Goal: Information Seeking & Learning: Learn about a topic

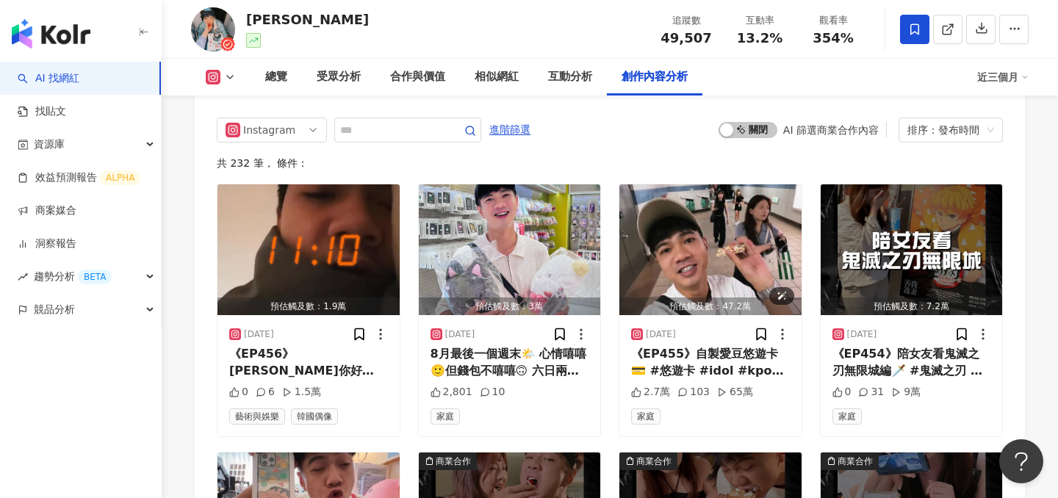
scroll to position [4496, 0]
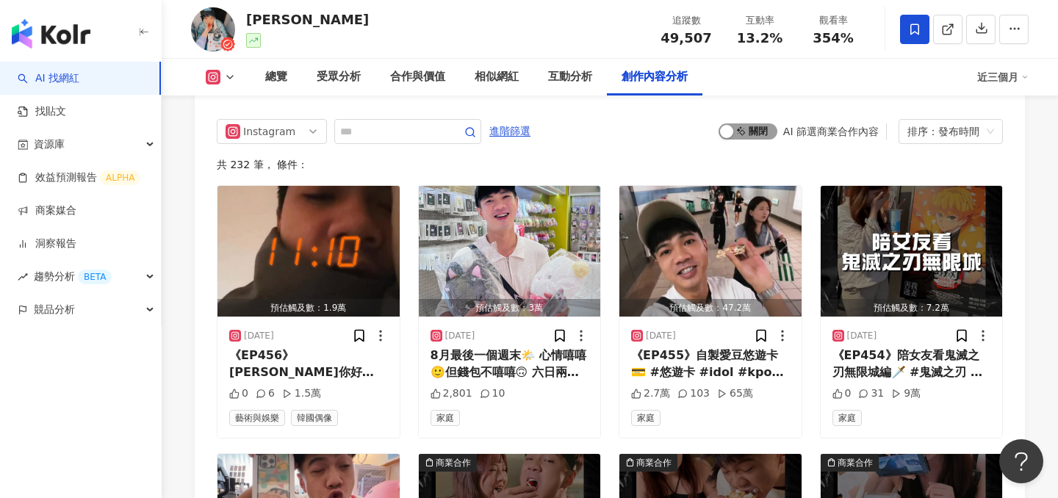
click at [749, 131] on span "啟動 關閉" at bounding box center [748, 131] width 59 height 16
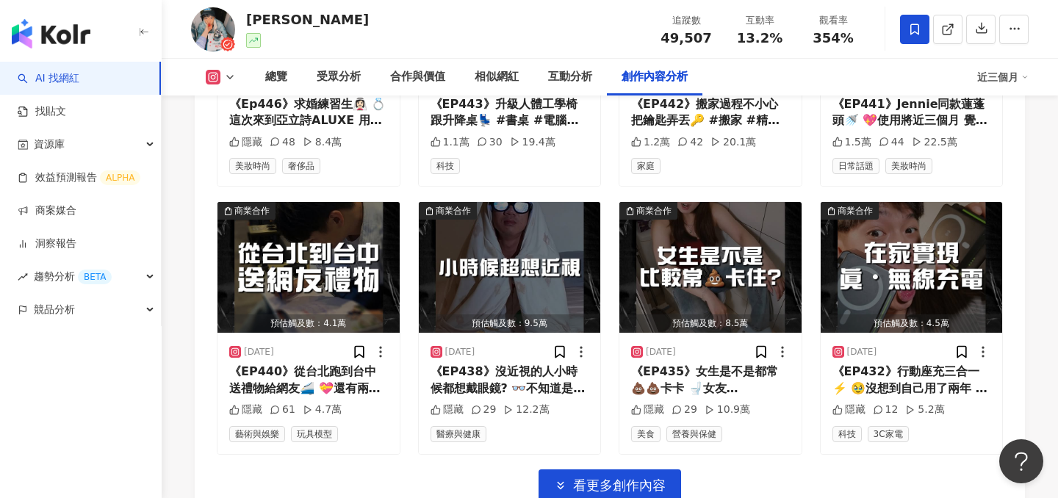
scroll to position [5051, 0]
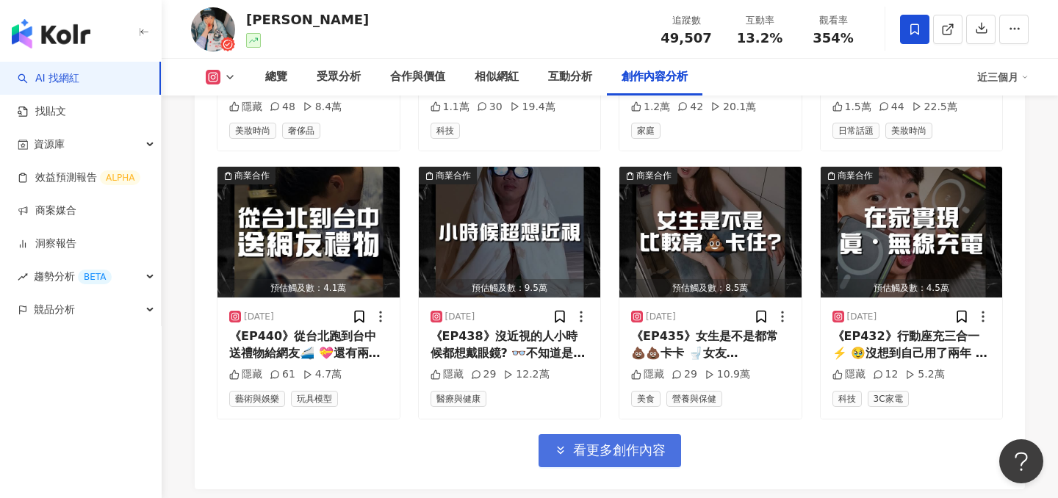
click at [585, 451] on span "看更多創作內容" at bounding box center [619, 450] width 93 height 16
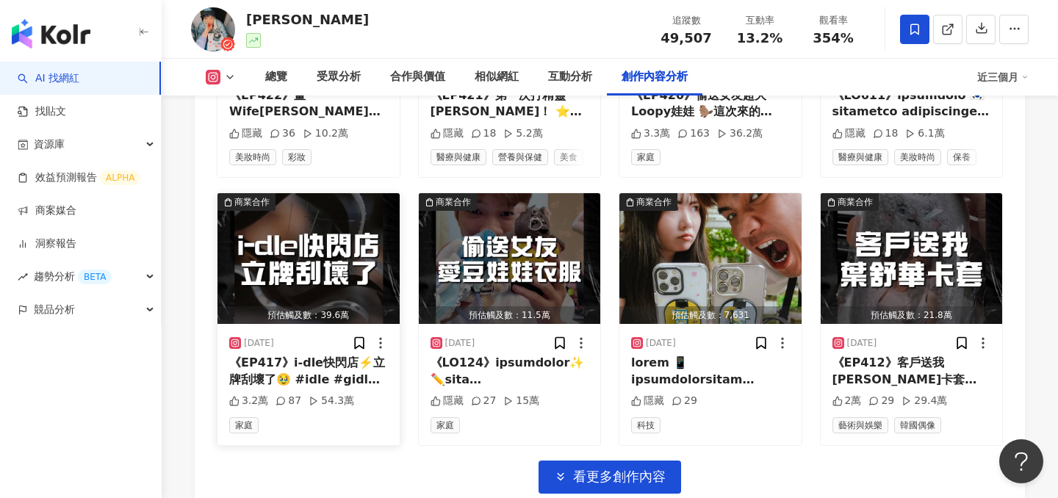
scroll to position [5888, 0]
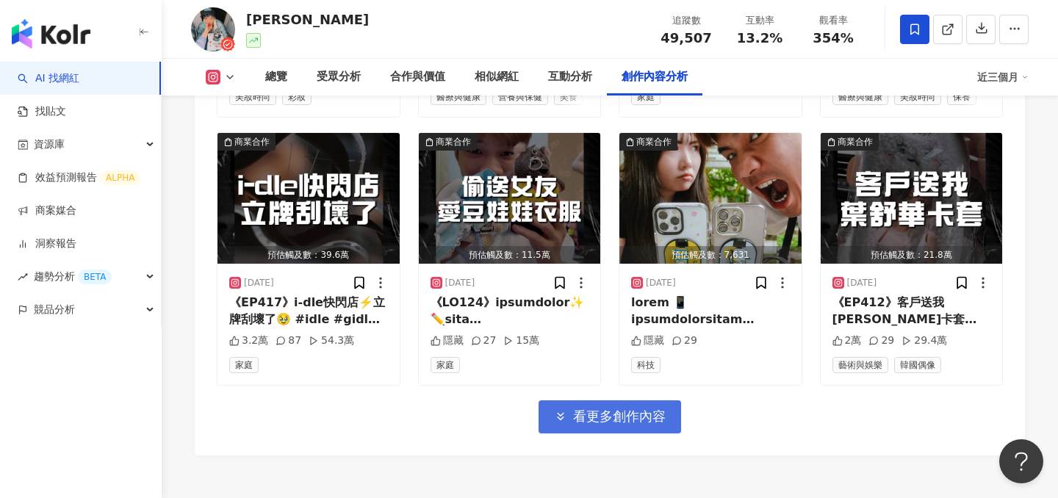
click at [593, 410] on span "看更多創作內容" at bounding box center [619, 416] width 93 height 16
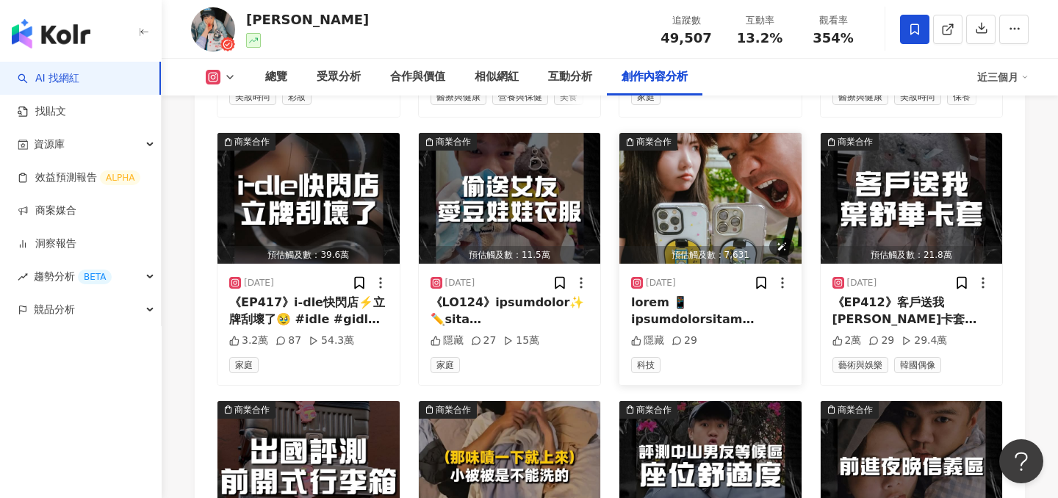
click at [681, 193] on img "button" at bounding box center [710, 198] width 182 height 131
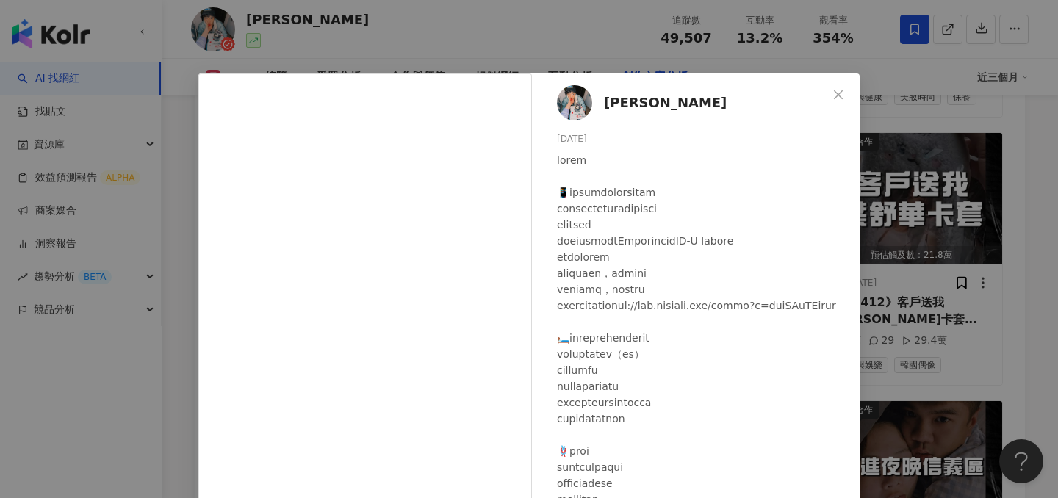
scroll to position [126, 0]
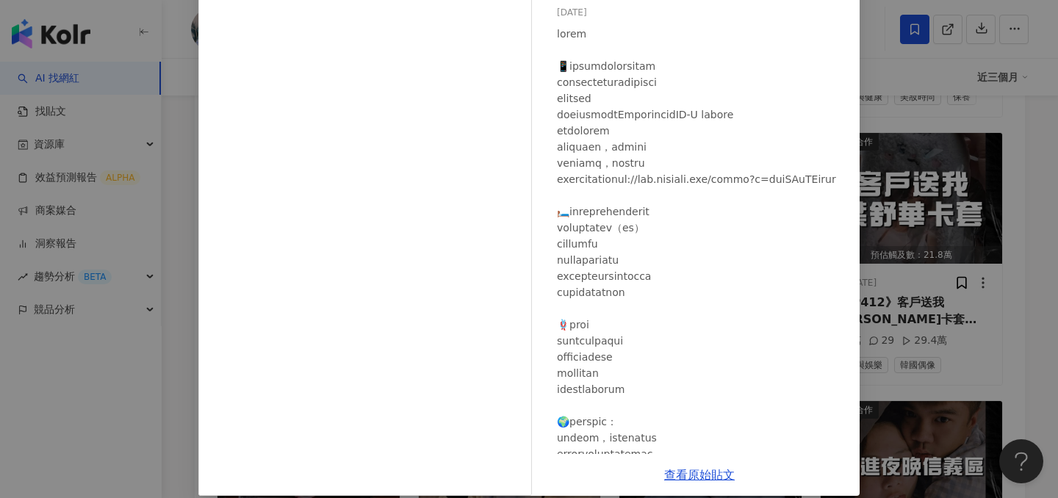
click at [926, 212] on div "鄭任志RenZhi 2025/6/4 隱藏 29 查看原始貼文" at bounding box center [529, 249] width 1058 height 498
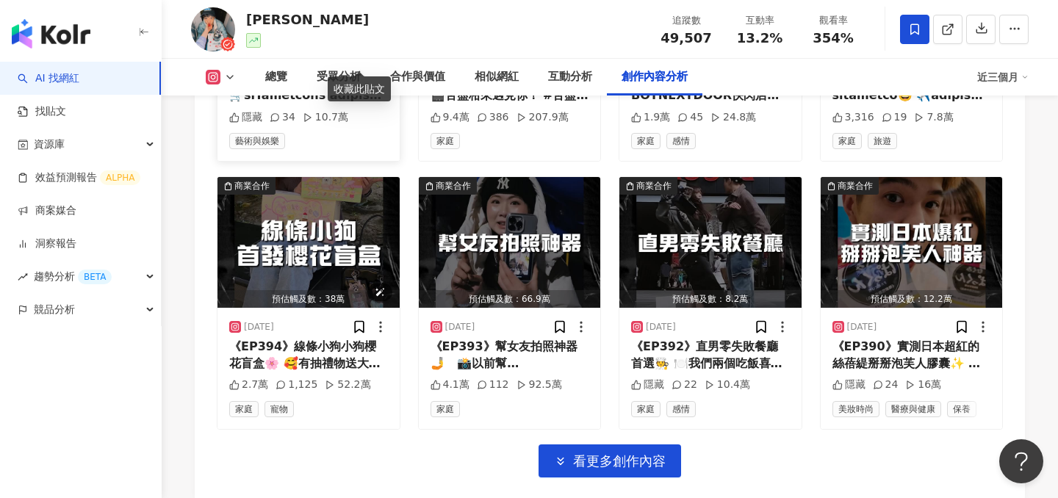
scroll to position [6645, 0]
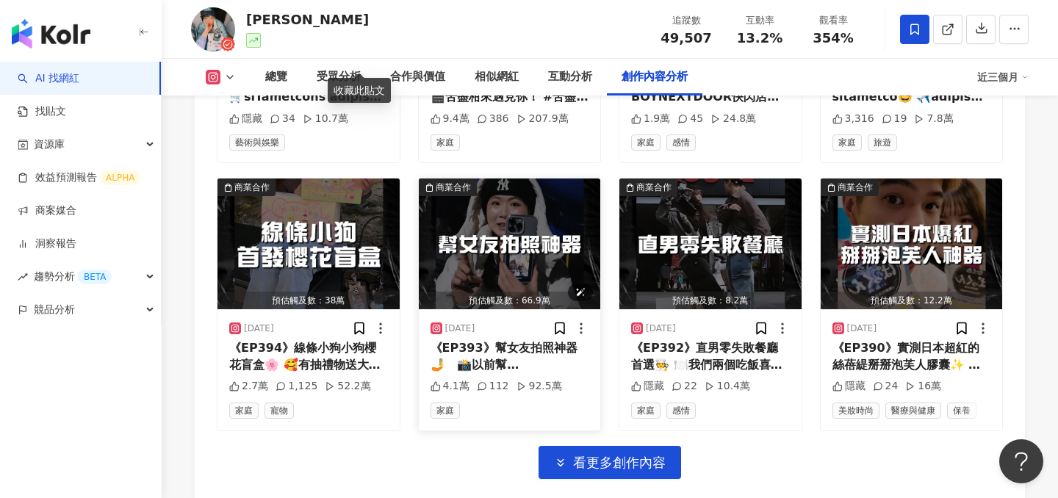
click at [473, 257] on img "button" at bounding box center [510, 244] width 182 height 131
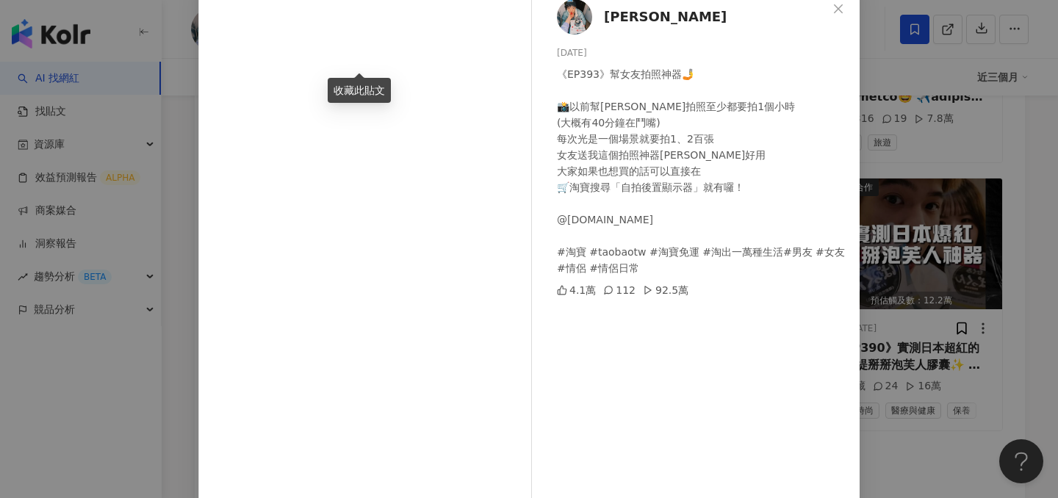
scroll to position [84, 0]
click at [900, 262] on div "鄭任志RenZhi 2025/3/22 《EP393》幫女友拍照神器🤳 📸以前幫蓁拍照至少都要拍1個小時 (大概有40分鐘在鬥嘴) 每次光是一個場景就要拍1、…" at bounding box center [529, 249] width 1058 height 498
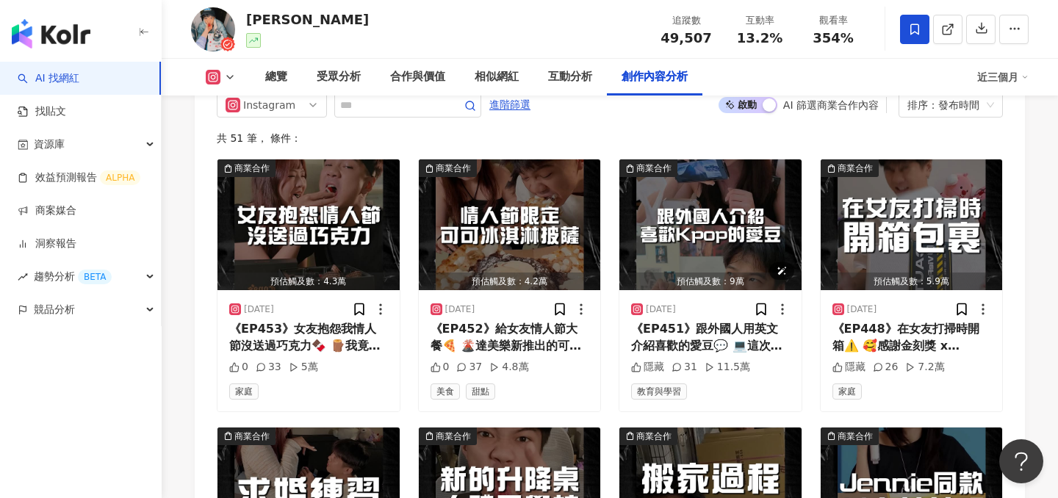
scroll to position [4525, 0]
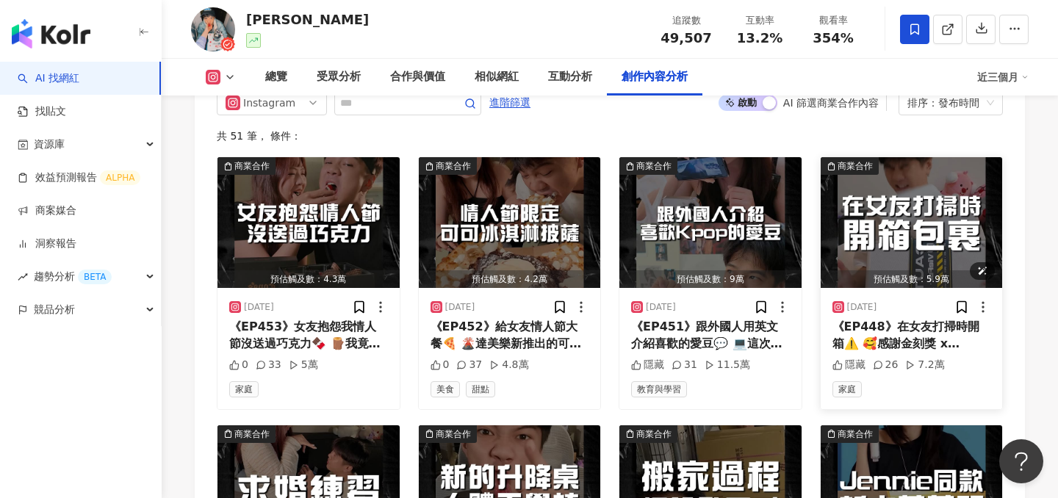
click at [860, 223] on img "button" at bounding box center [912, 222] width 182 height 131
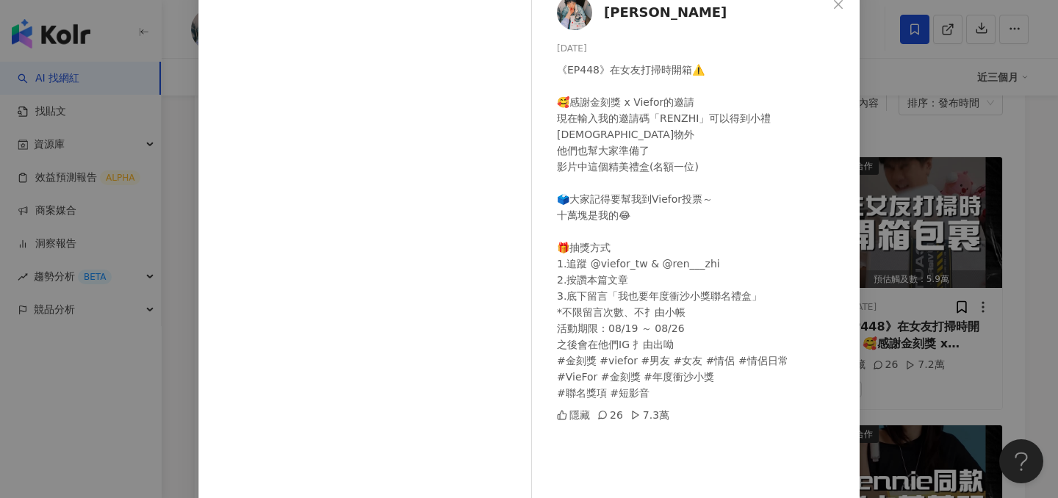
scroll to position [89, 0]
click at [920, 296] on div "鄭任志RenZhi 2025/8/19 《EP448》在女友打掃時開箱⚠️ 🥰感謝金刻獎 x Viefor的邀請 現在輸入我的邀請碼「RENZHI」可以得到小…" at bounding box center [529, 249] width 1058 height 498
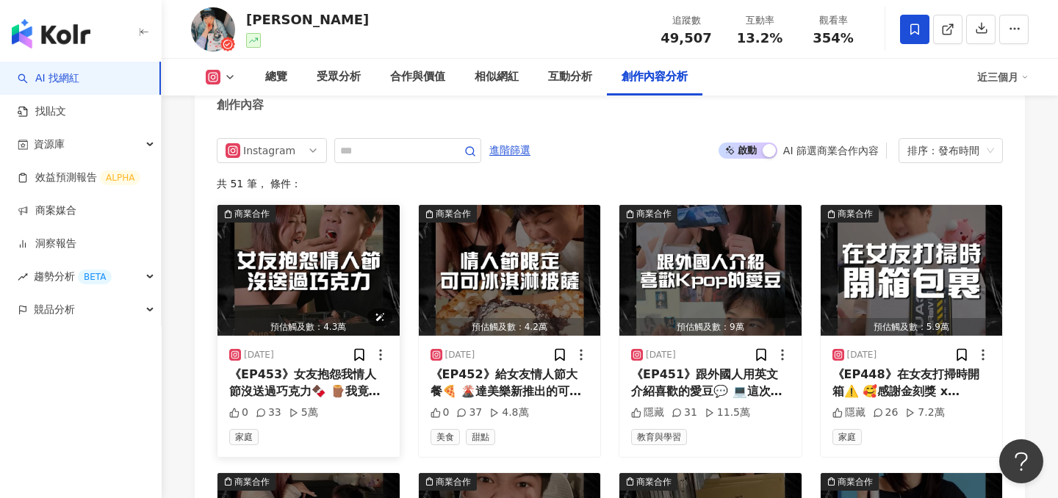
scroll to position [4476, 0]
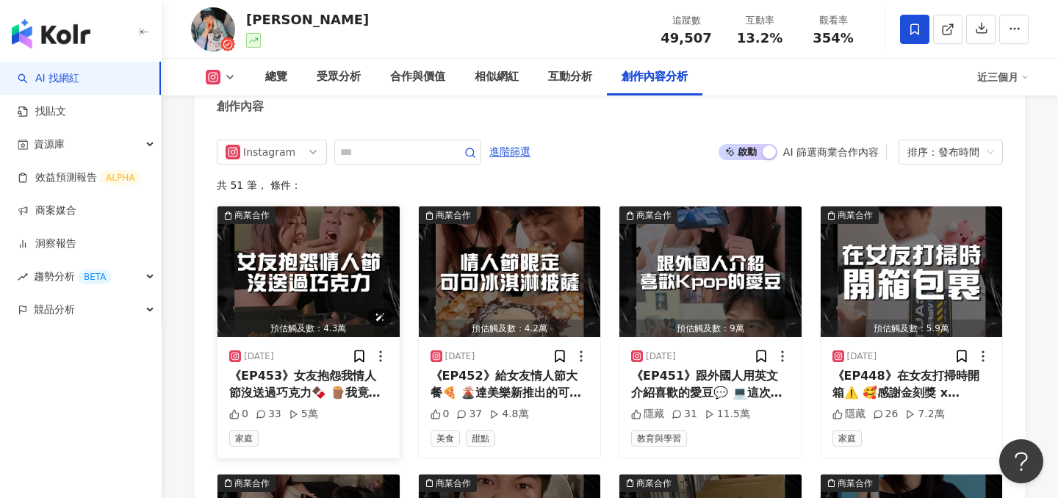
click at [311, 267] on img "button" at bounding box center [308, 271] width 182 height 131
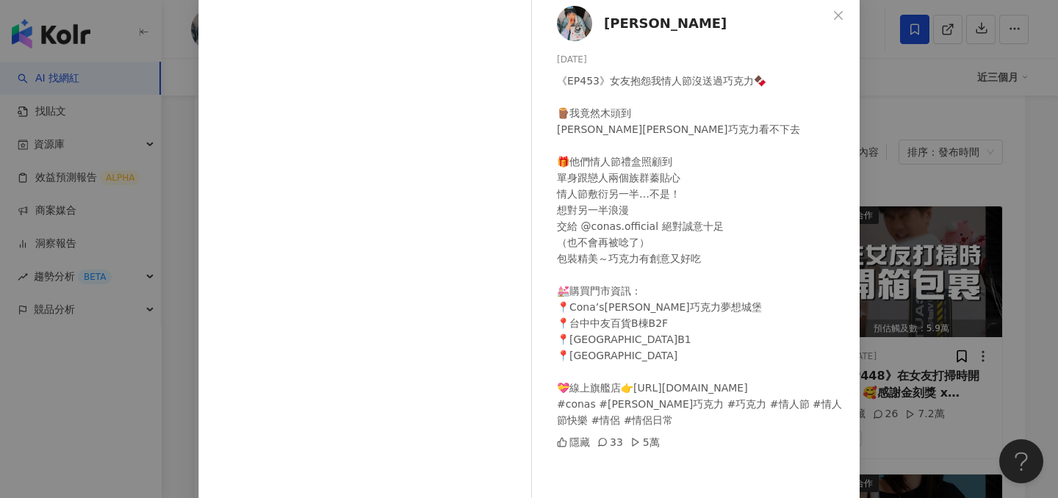
scroll to position [81, 0]
click at [882, 289] on div "鄭任志RenZhi 2025/8/24 《EP453》女友抱怨我情人節沒送過巧克力🍫 🪵我竟然木頭到 Cona’s妮娜巧克力看不下去 🎁他們情人節禮盒照顧到 …" at bounding box center [529, 249] width 1058 height 498
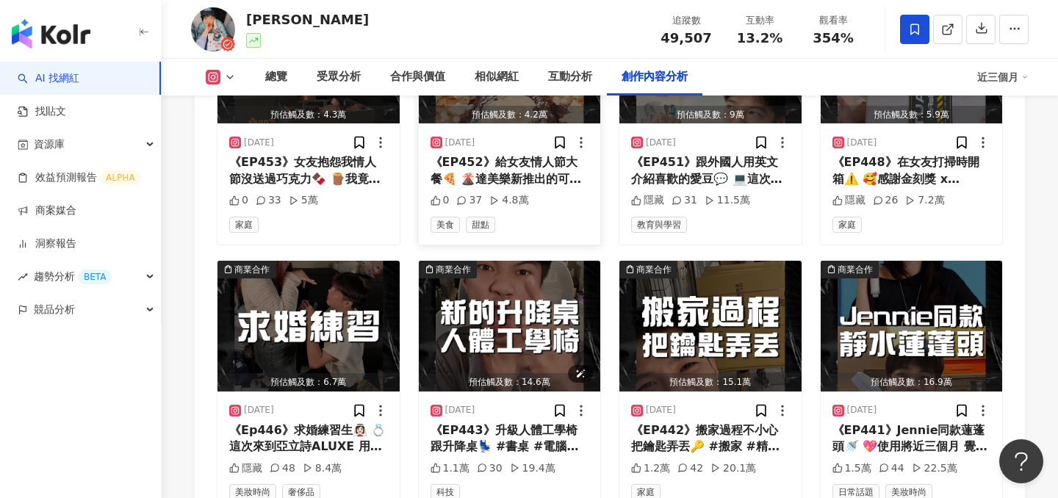
scroll to position [4720, 0]
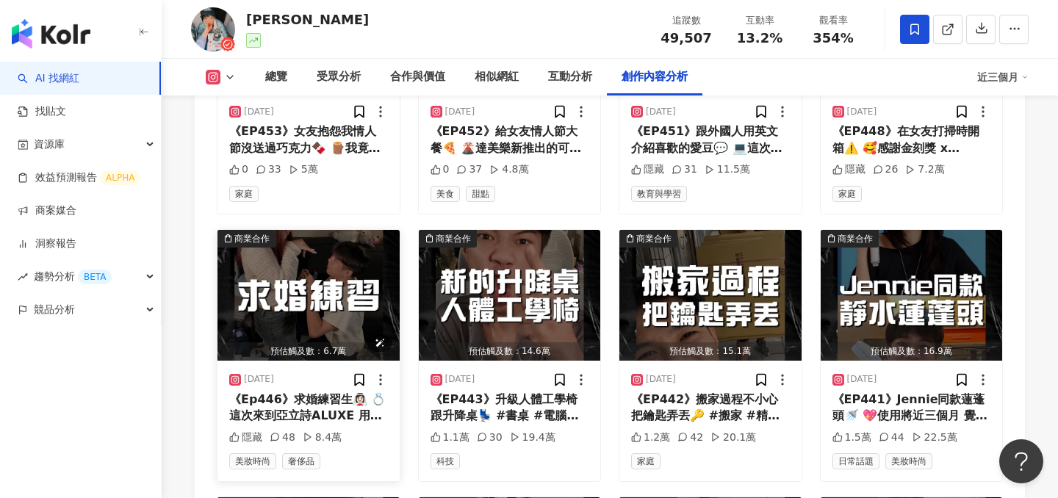
click at [310, 319] on img "button" at bounding box center [308, 295] width 182 height 131
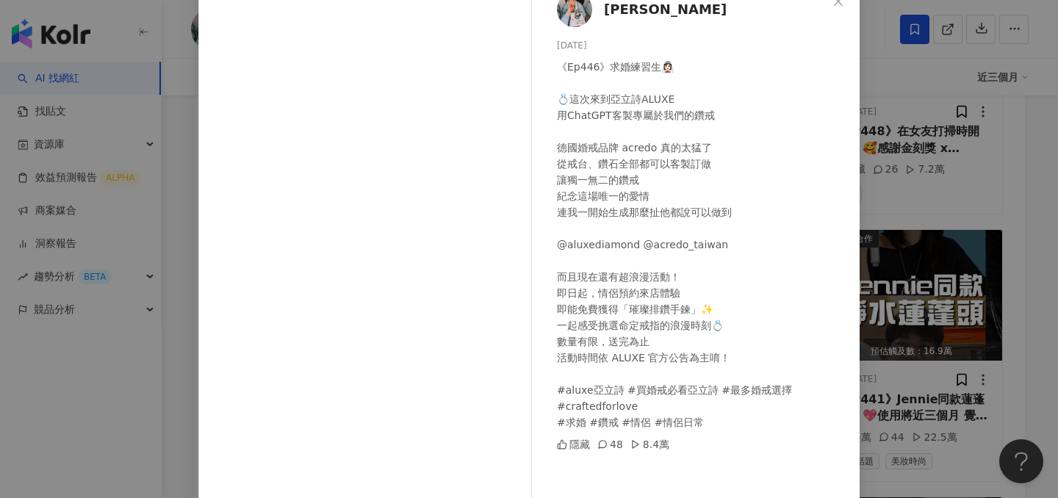
scroll to position [99, 0]
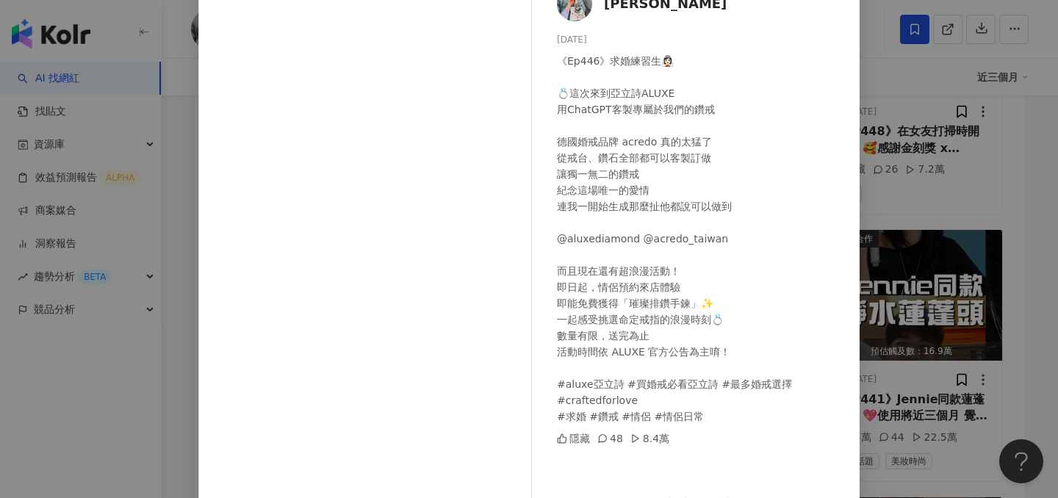
click at [934, 218] on div "鄭任志RenZhi 2025/8/14 《Ep446》求婚練習生👰🏻‍♀️ 💍這次來到亞立詩ALUXE 用ChatGPT客製專屬於我們的鑽戒 德國婚戒品牌 a…" at bounding box center [529, 249] width 1058 height 498
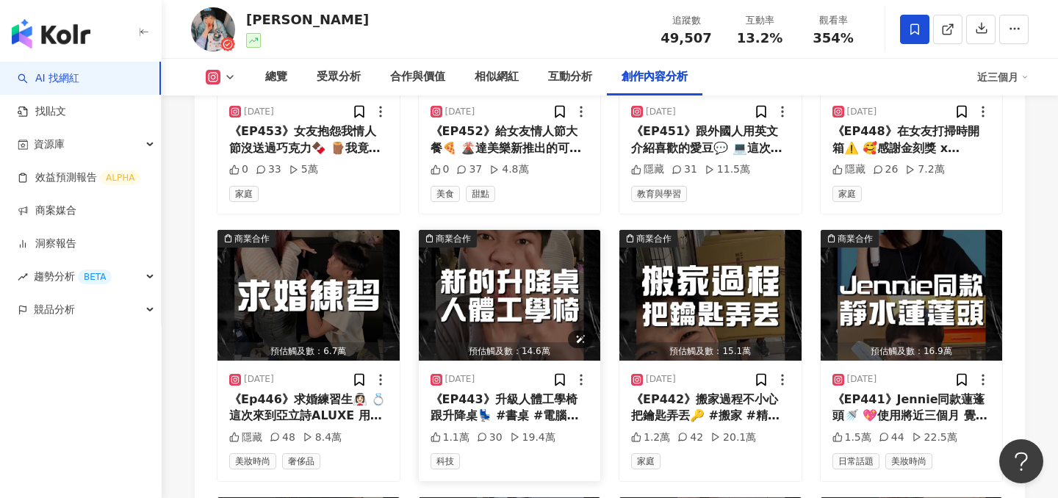
scroll to position [5024, 0]
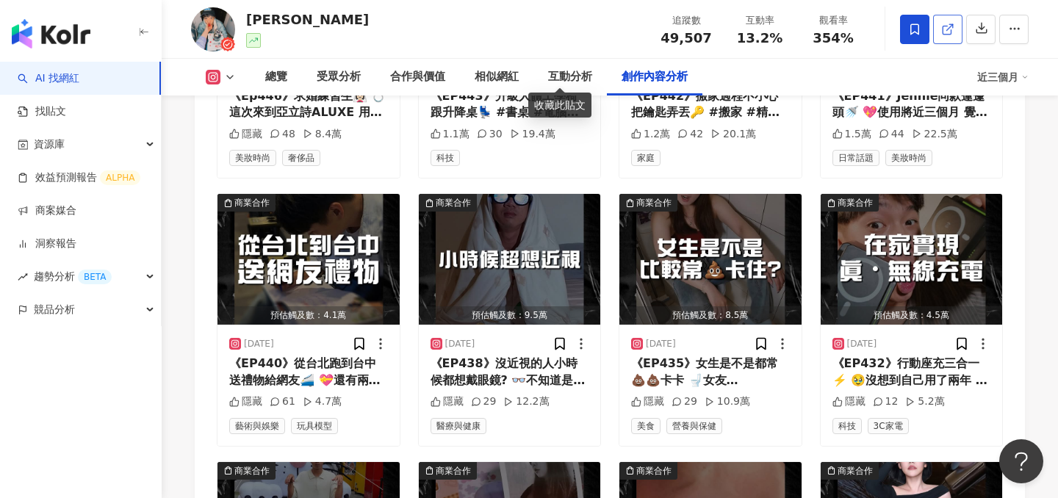
click at [946, 37] on link at bounding box center [947, 29] width 29 height 29
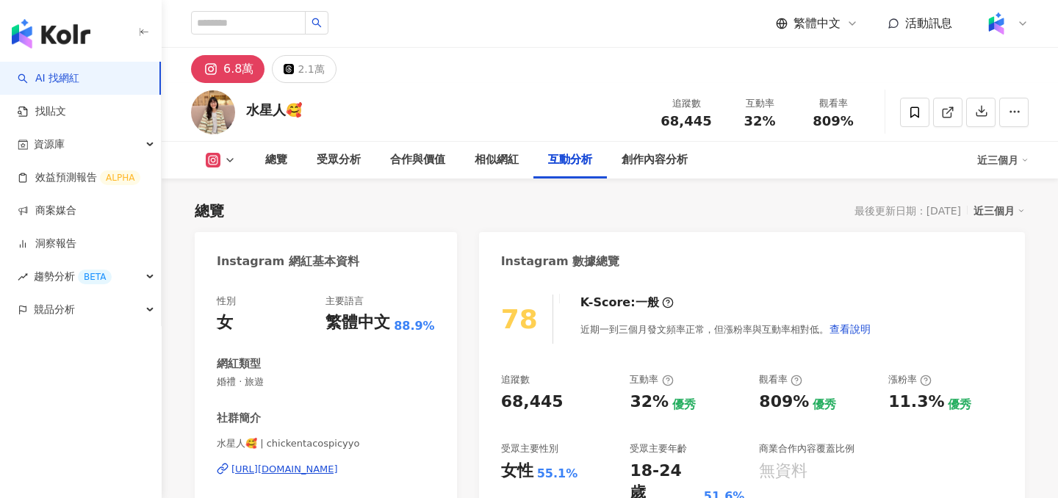
scroll to position [3905, 0]
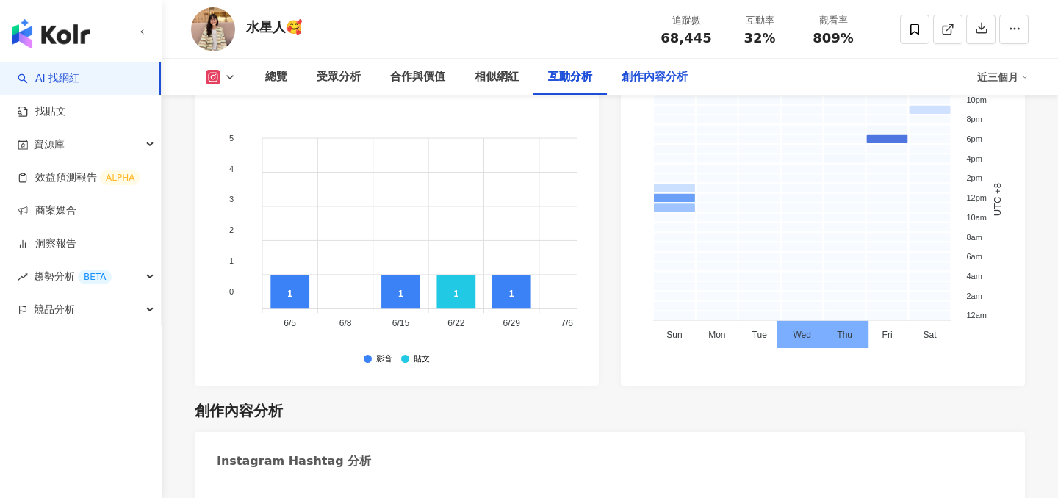
click at [647, 85] on div "創作內容分析" at bounding box center [655, 77] width 66 height 18
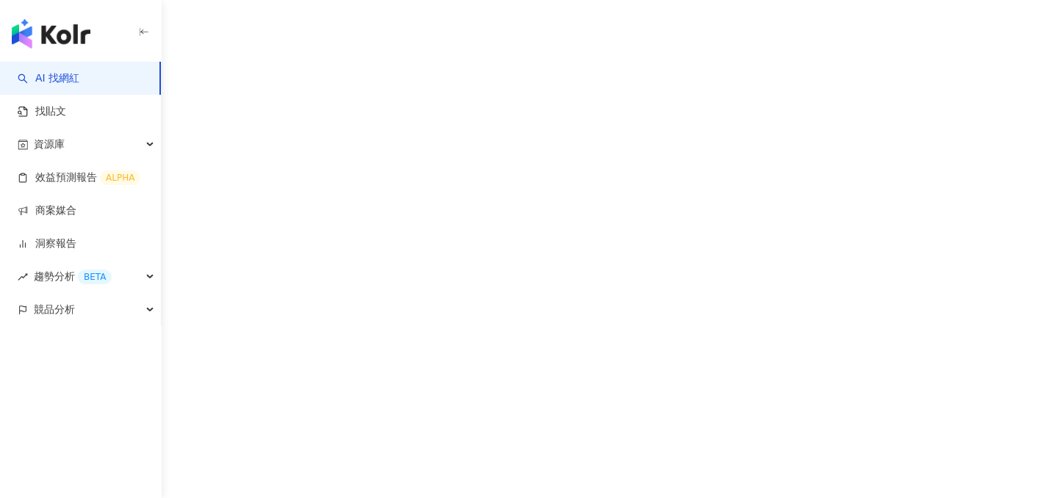
scroll to position [68, 0]
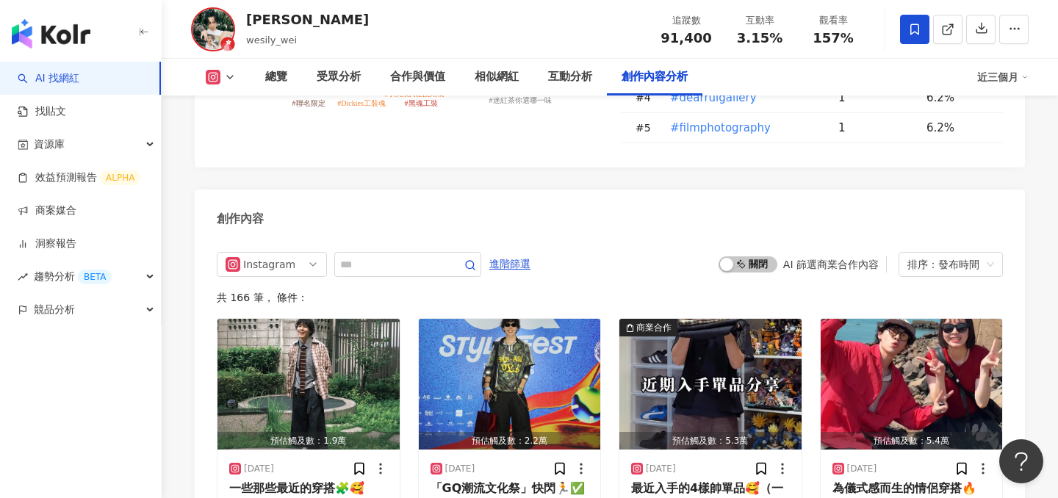
click at [740, 256] on span "啟動 關閉" at bounding box center [748, 264] width 59 height 16
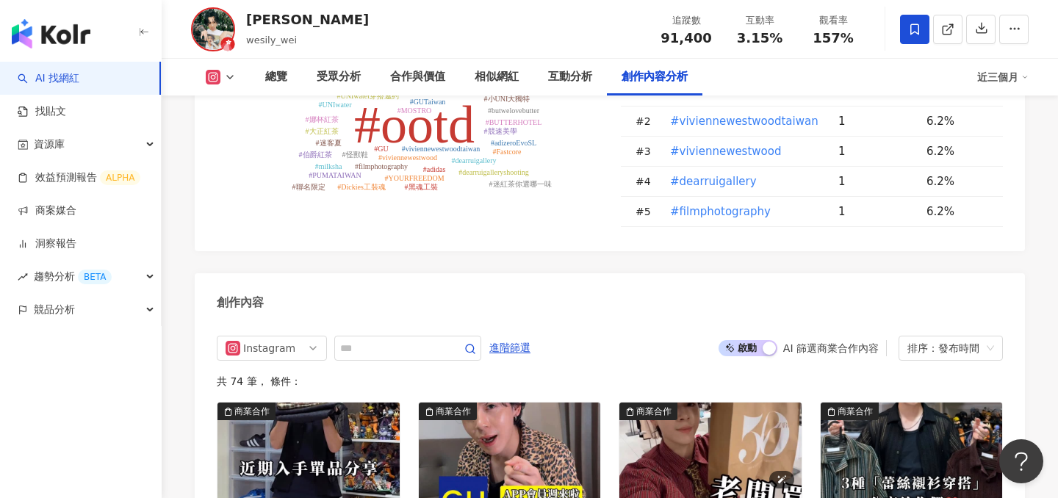
scroll to position [4558, 0]
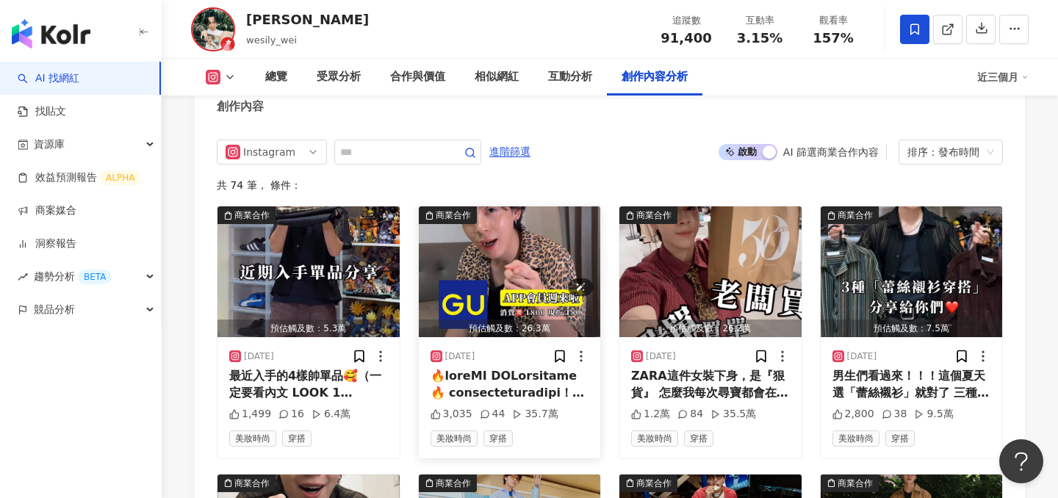
click at [520, 253] on img "button" at bounding box center [510, 271] width 182 height 131
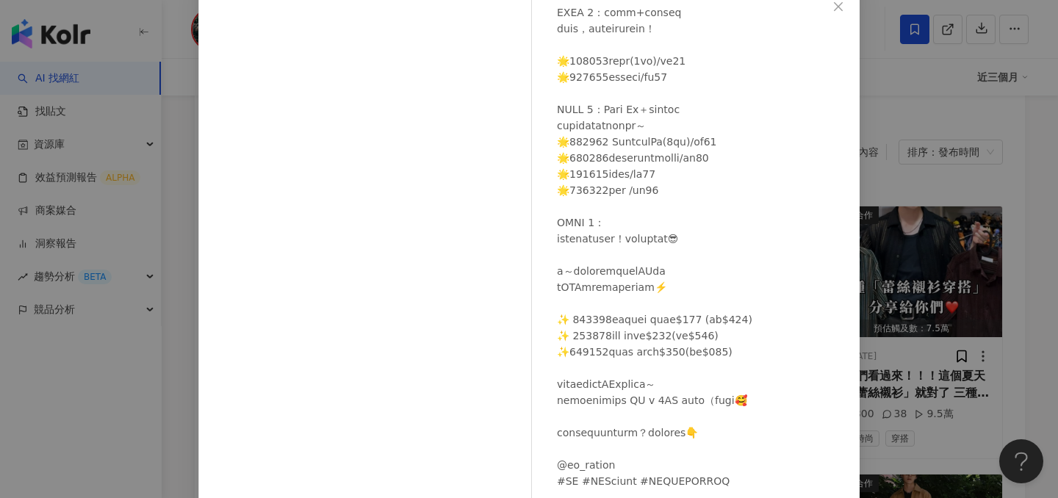
scroll to position [161, 0]
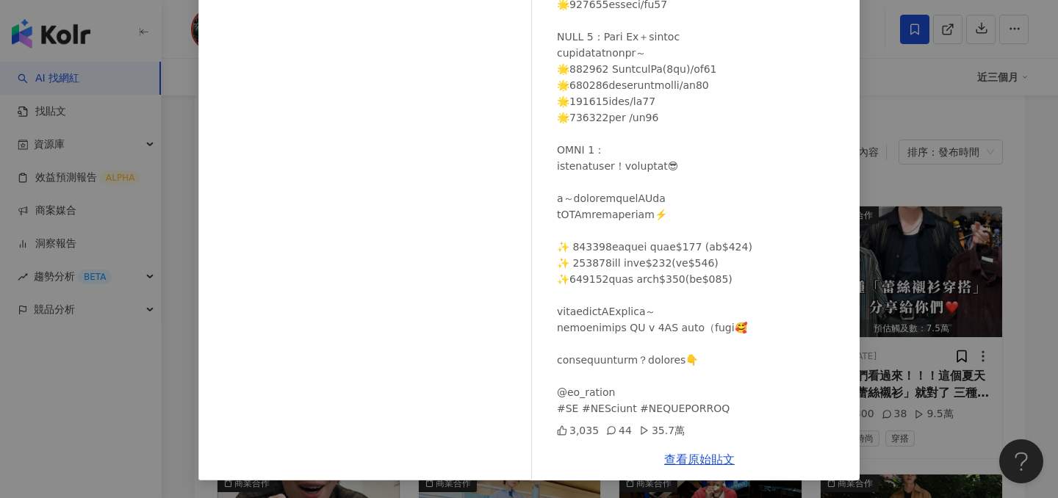
click at [695, 453] on div "查看原始貼文" at bounding box center [699, 460] width 320 height 42
click at [695, 462] on link "查看原始貼文" at bounding box center [699, 460] width 71 height 14
click at [874, 139] on div "Wei Chang 2025/8/14 3,035 44 35.7萬 查看原始貼文" at bounding box center [529, 249] width 1058 height 498
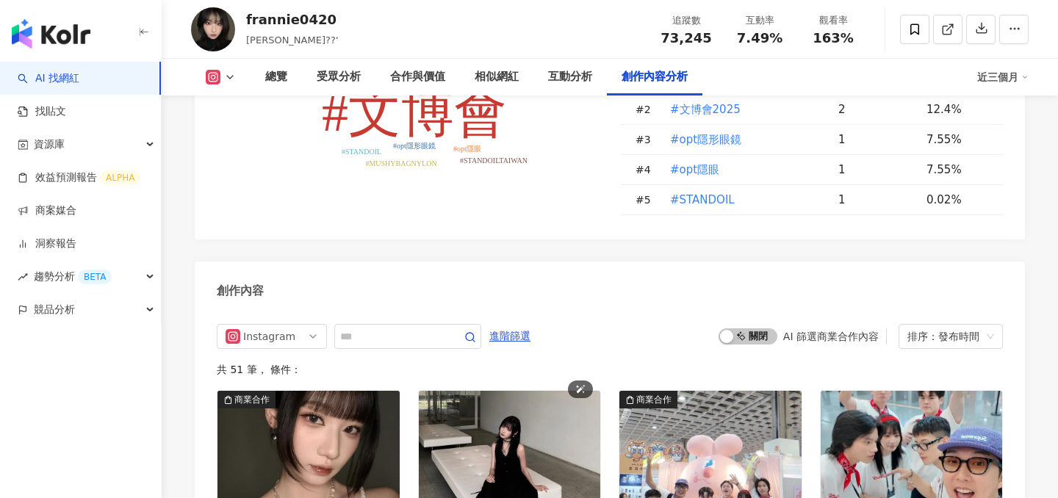
scroll to position [4346, 0]
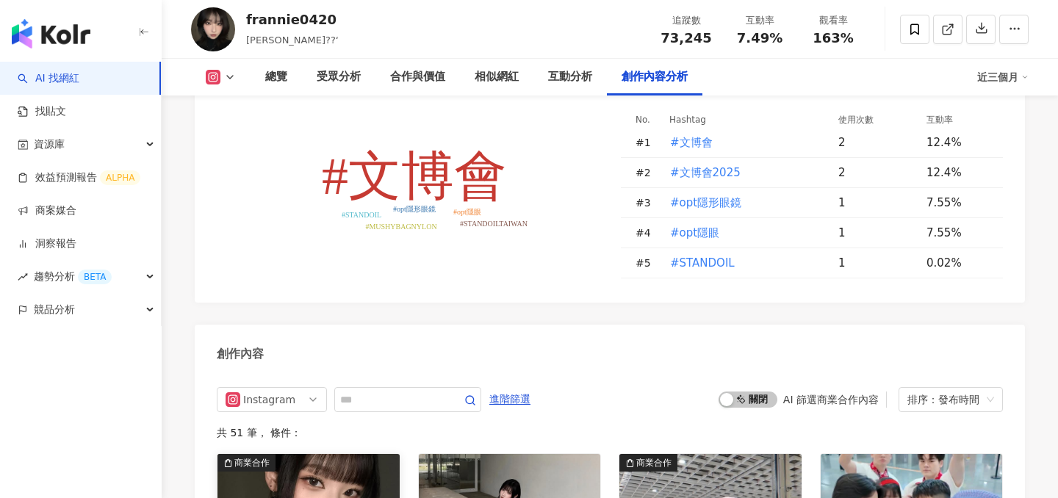
click at [760, 392] on span "啟動 關閉" at bounding box center [748, 400] width 59 height 16
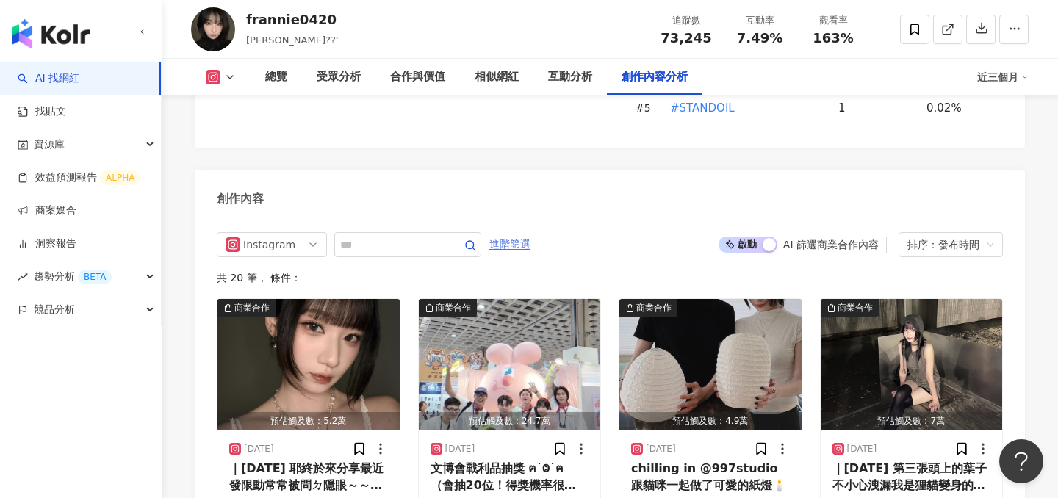
click at [522, 233] on span "進階篩選" at bounding box center [509, 245] width 41 height 24
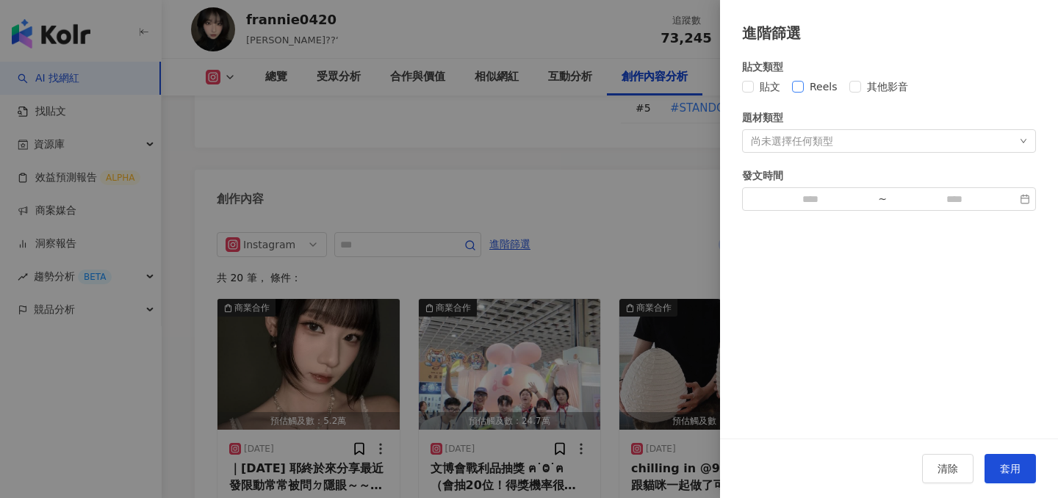
click at [798, 93] on label "Reels" at bounding box center [817, 87] width 51 height 16
click at [990, 467] on button "套用" at bounding box center [1009, 468] width 51 height 29
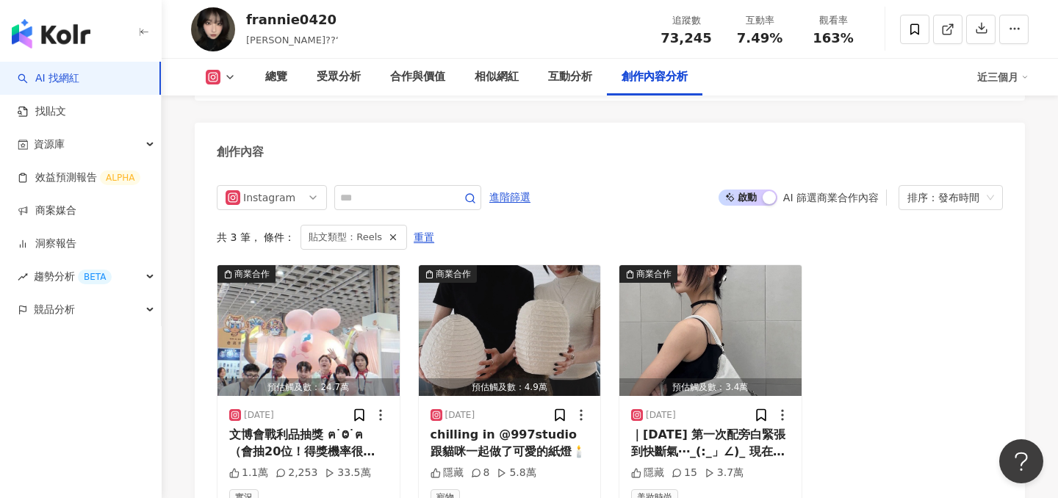
scroll to position [4561, 0]
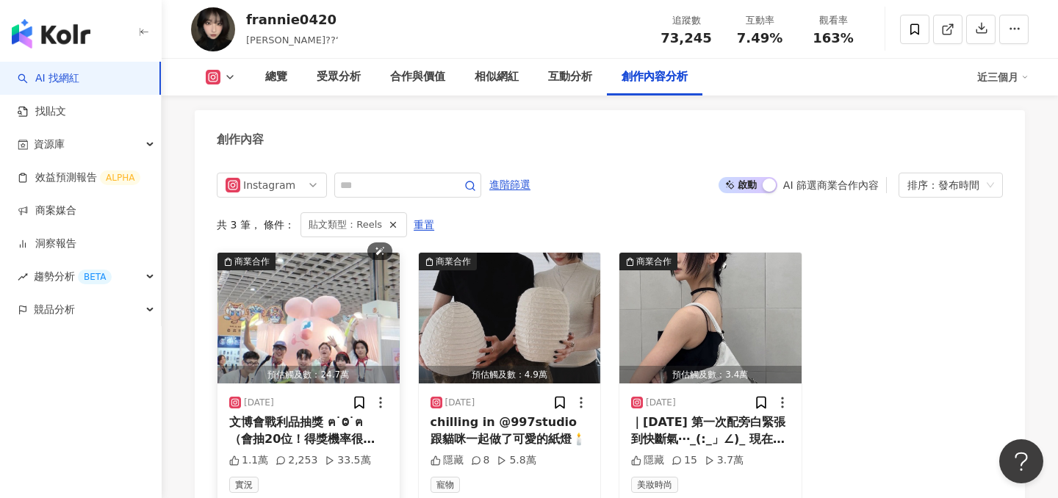
click at [325, 253] on img "button" at bounding box center [308, 318] width 182 height 131
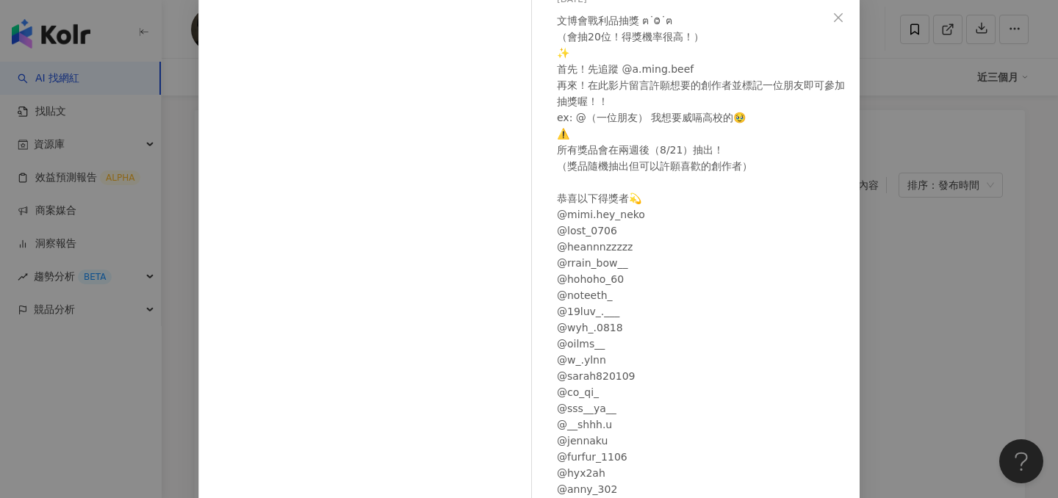
scroll to position [140, 0]
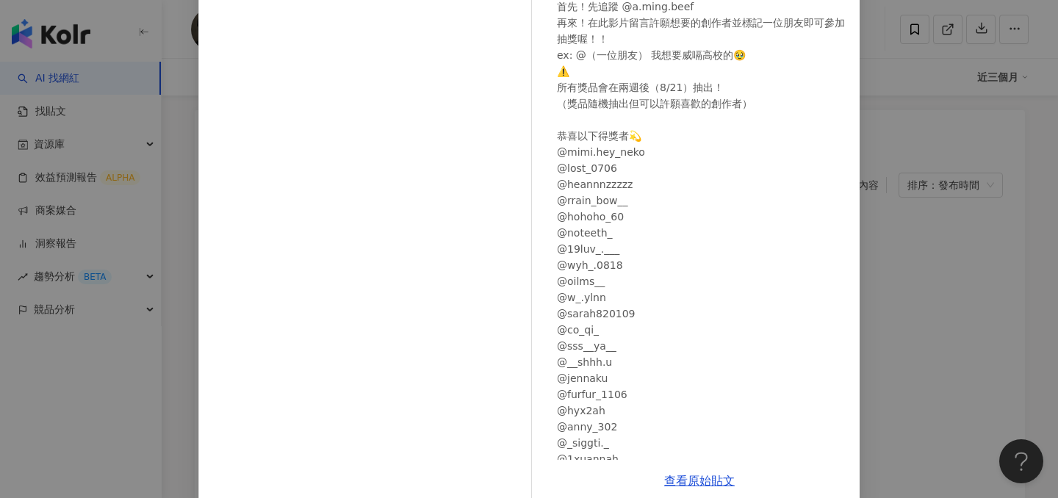
click at [865, 271] on div "高興 Xin 2025/8/7 文博會戰利品抽獎 ฅ˙Ⱉ˙ฅ （會抽20位！得獎機率很高！） ✨ 首先！先追蹤 @a.ming.beef 再來！在此影片留言許…" at bounding box center [529, 249] width 1058 height 498
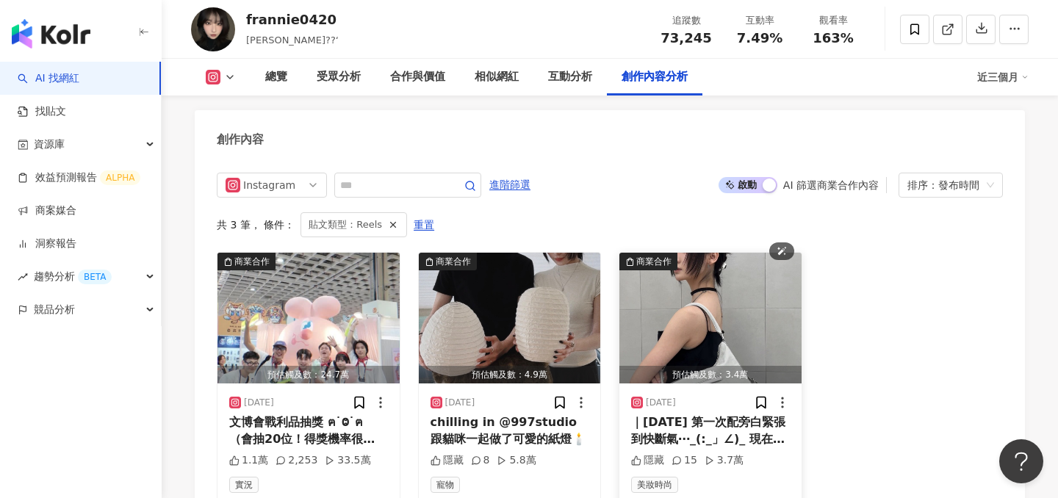
click at [741, 253] on img "button" at bounding box center [710, 318] width 182 height 131
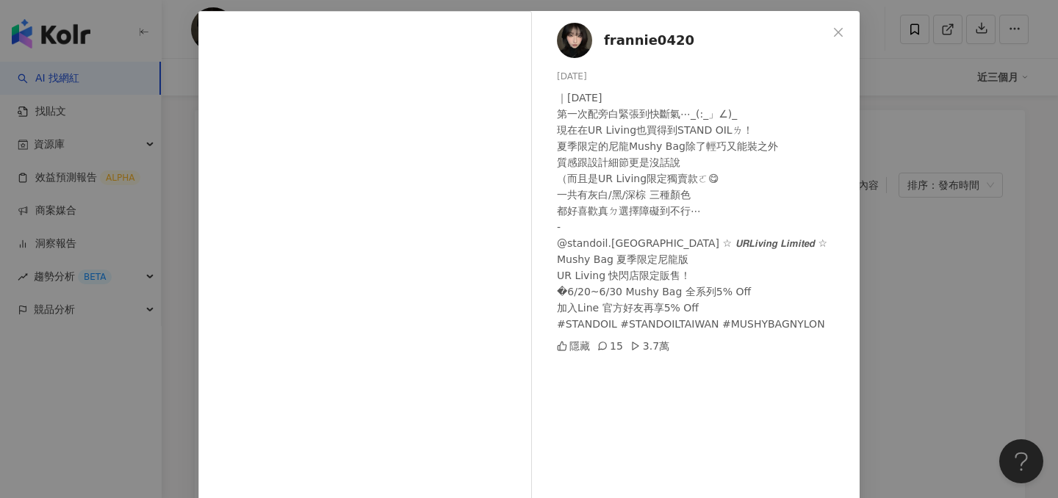
scroll to position [82, 0]
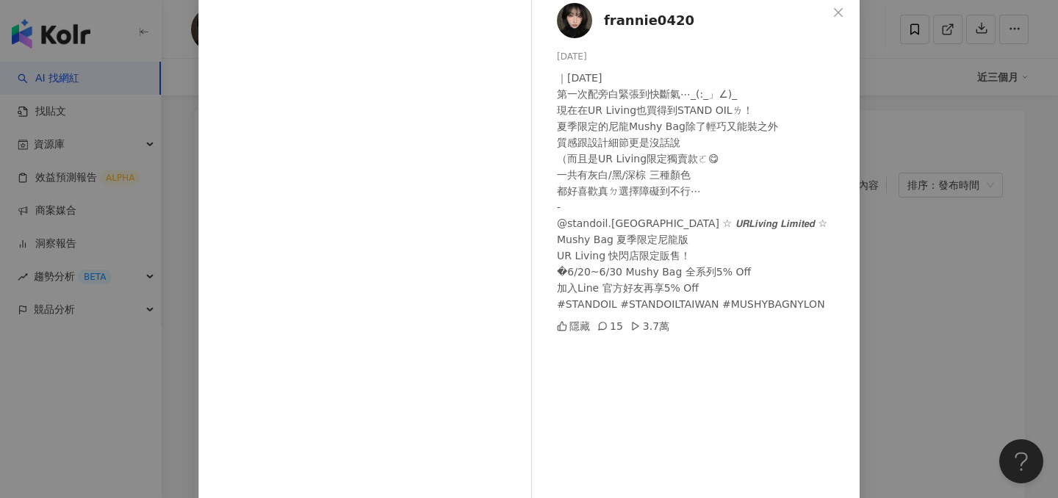
click at [625, 222] on div "｜2025 06 21 第一次配旁白緊張到快斷氣⋯_(:_」∠)_ 現在在UR Living也買得到STAND OILㄌ！ 夏季限定的尼龍Mushy Bag除…" at bounding box center [702, 191] width 291 height 242
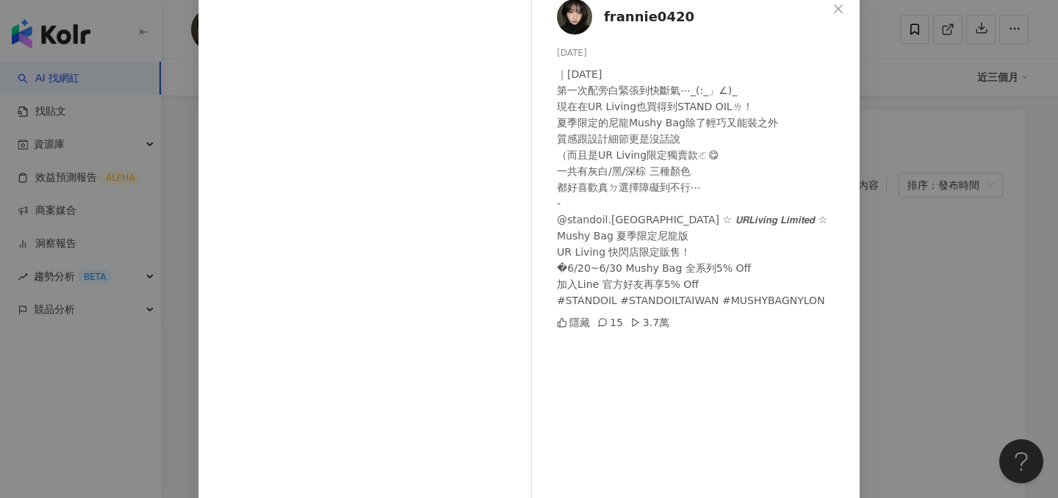
scroll to position [143, 0]
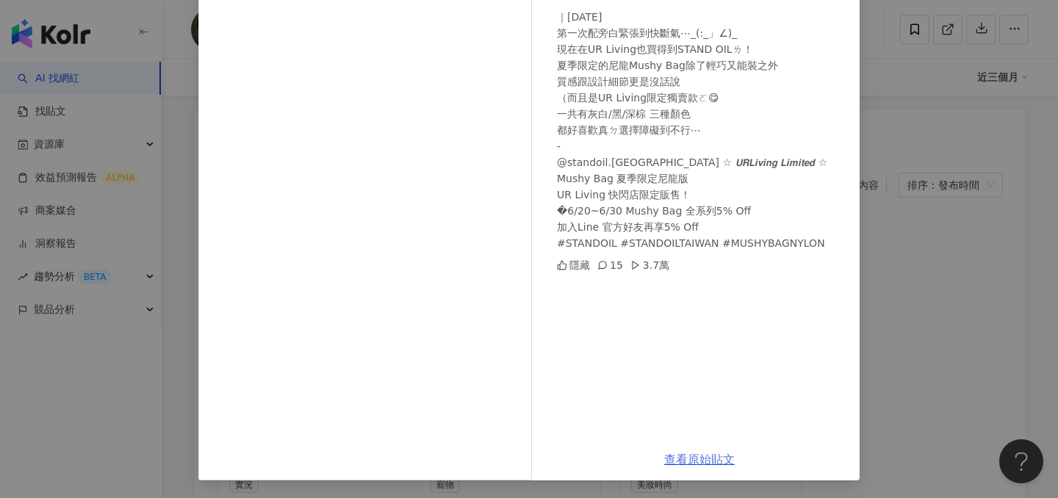
click at [703, 461] on link "查看原始貼文" at bounding box center [699, 460] width 71 height 14
click at [67, 134] on div "frannie0420 2025/6/26 ｜2025 06 21 第一次配旁白緊張到快斷氣⋯_(:_」∠)_ 現在在UR Living也買得到STAND O…" at bounding box center [529, 249] width 1058 height 498
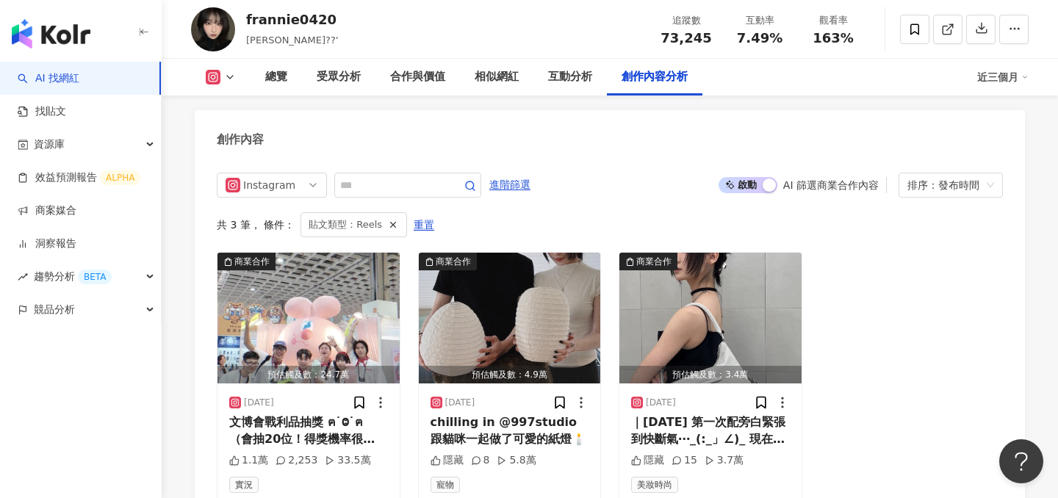
click at [68, 41] on img "button" at bounding box center [51, 33] width 79 height 29
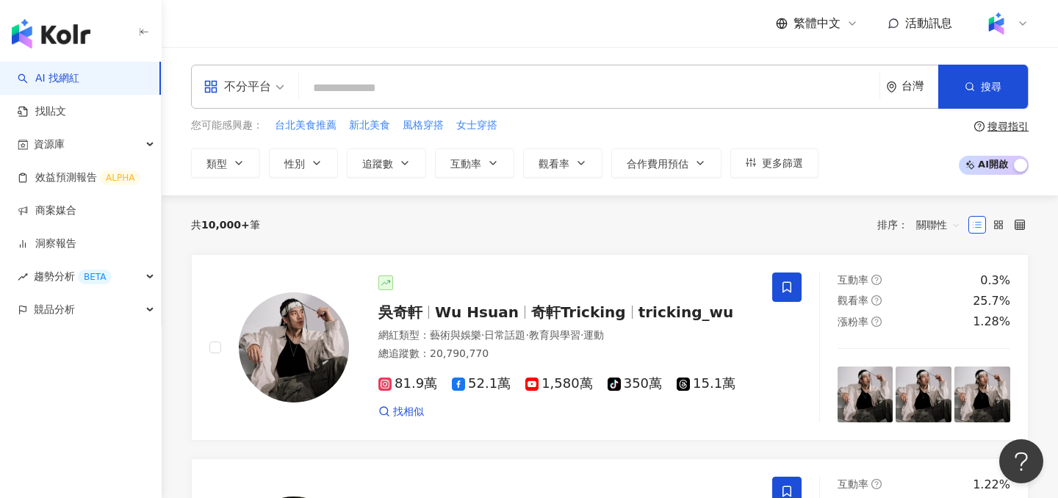
click at [230, 80] on div "不分平台" at bounding box center [238, 87] width 68 height 24
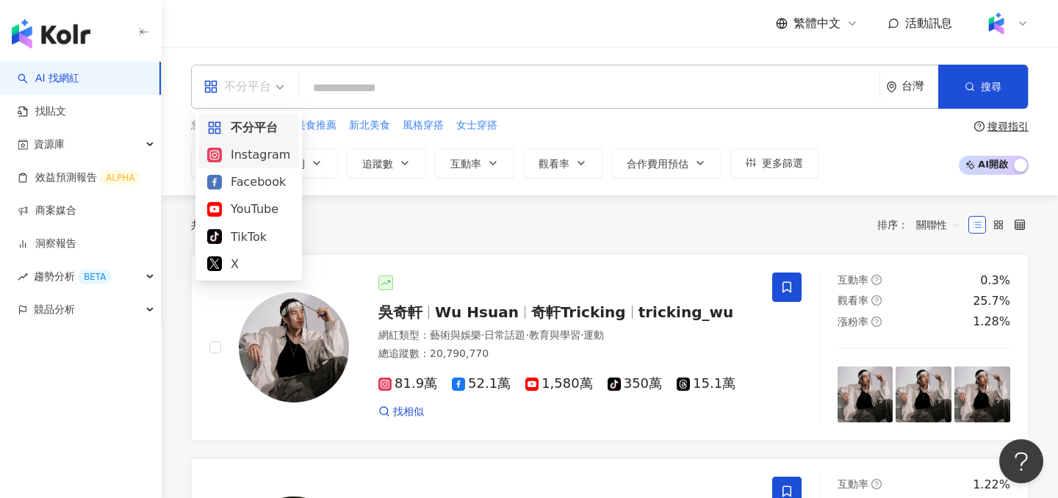
click at [262, 151] on div "Instagram" at bounding box center [248, 154] width 83 height 18
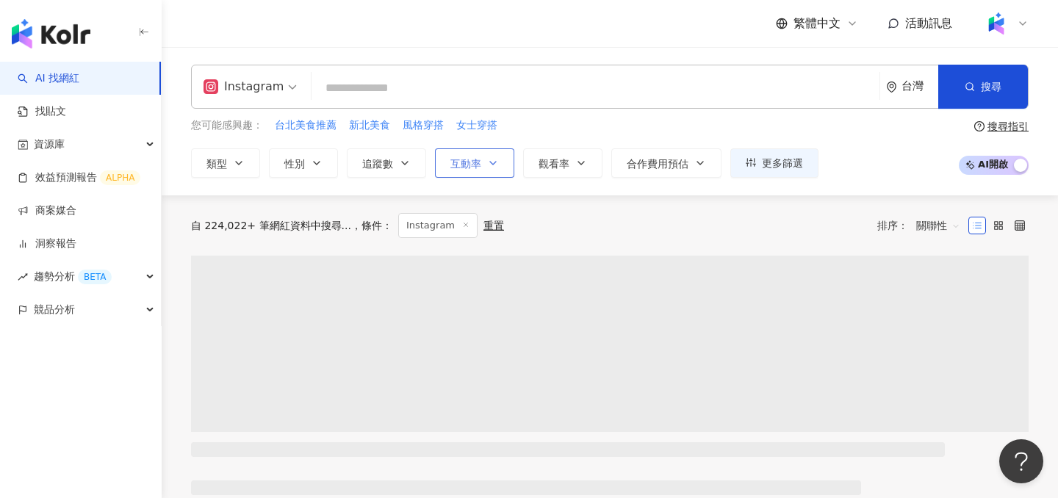
click at [483, 173] on button "互動率" at bounding box center [474, 162] width 79 height 29
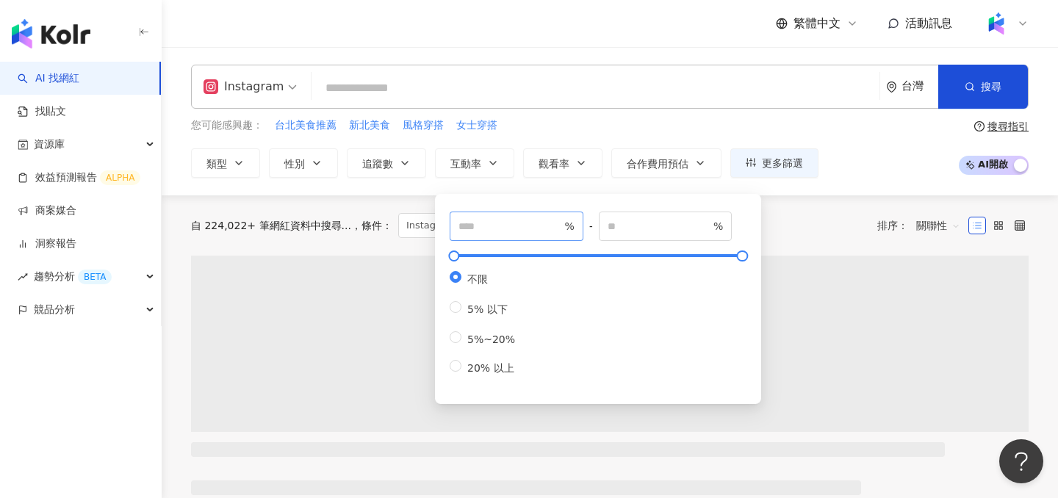
click at [486, 237] on span "%" at bounding box center [517, 226] width 134 height 29
click at [493, 227] on input "number" at bounding box center [509, 226] width 103 height 16
type input "*"
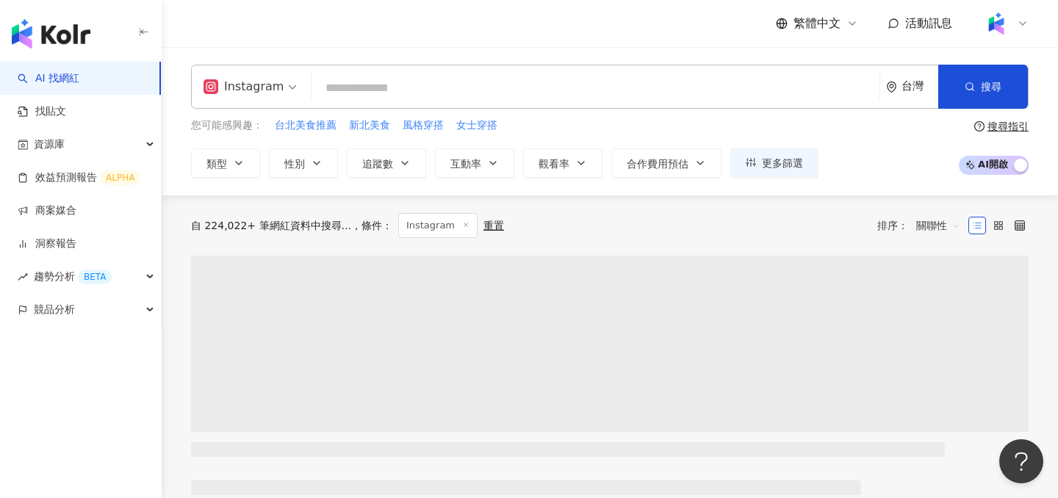
click at [564, 135] on div "您可能感興趣： 台北美食推薦 新北美食 風格穿搭 女士穿搭 類型 性別 追蹤數 互動率 觀看率 合作費用預估 更多篩選 * % - % 不限 5% 以下 5%…" at bounding box center [504, 148] width 627 height 60
click at [553, 191] on div "Instagram 台灣 搜尋 您可能感興趣： 台北美食推薦 新北美食 風格穿搭 女士穿搭 類型 性別 追蹤數 互動率 觀看率 合作費用預估 更多篩選 * %…" at bounding box center [610, 121] width 896 height 148
click at [563, 170] on button "觀看率" at bounding box center [562, 162] width 79 height 29
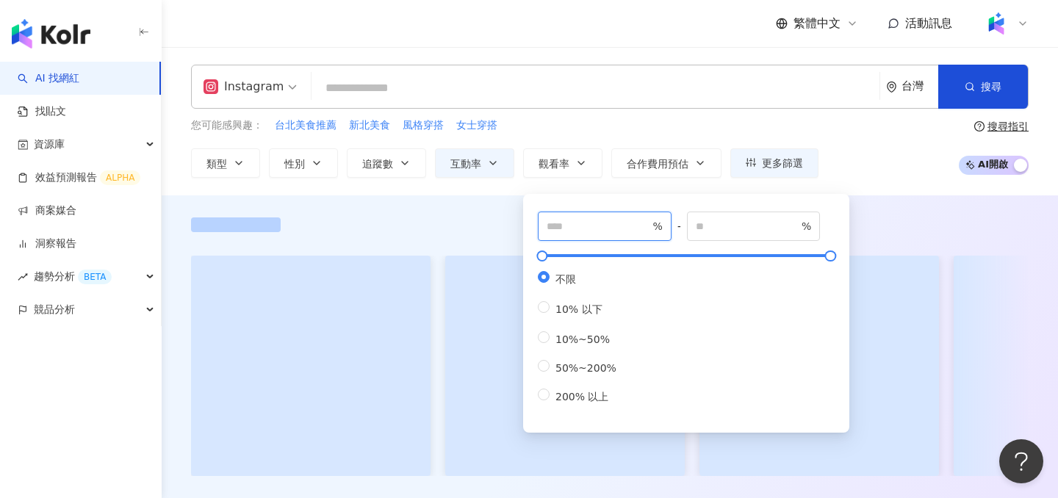
click at [568, 228] on input "number" at bounding box center [598, 226] width 103 height 16
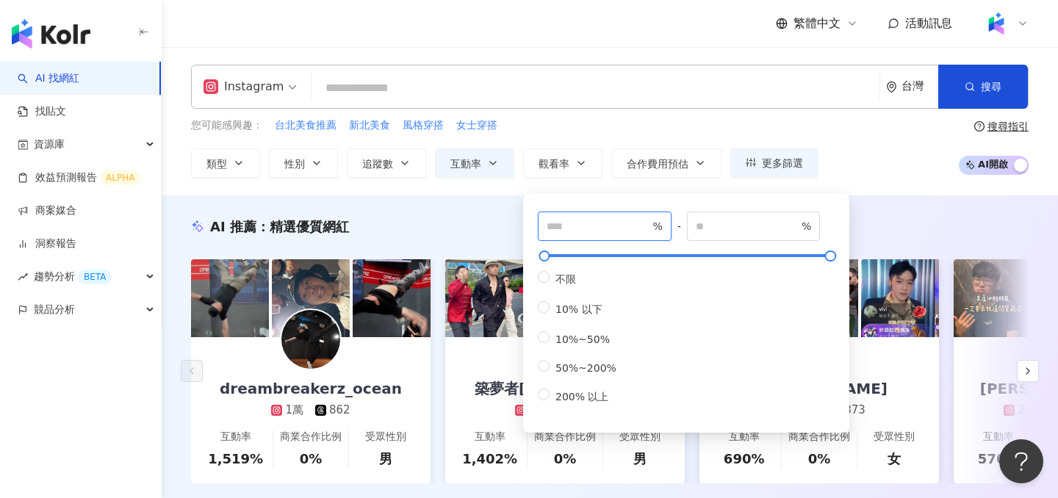
type input "**"
click at [629, 127] on div "您可能感興趣： 台北美食推薦 新北美食 風格穿搭 女士穿搭" at bounding box center [504, 126] width 627 height 16
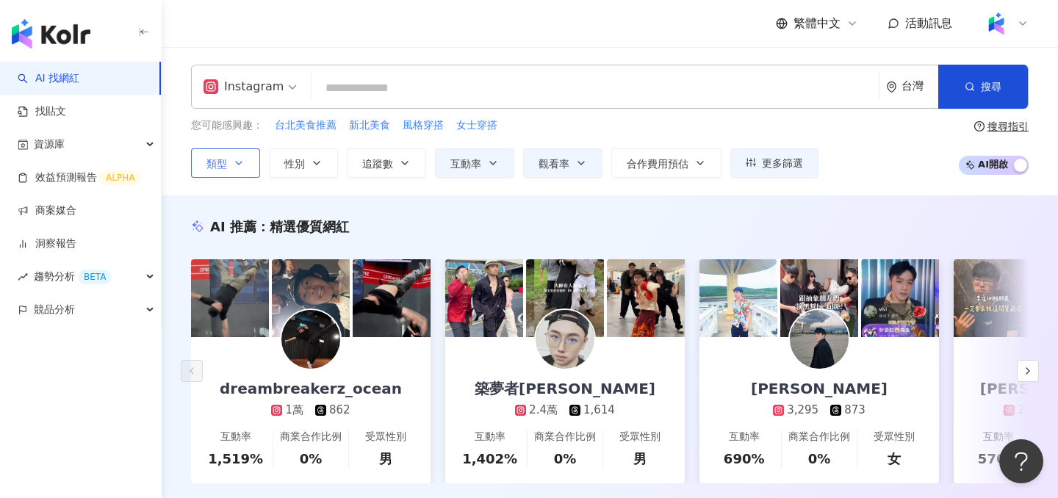
click at [211, 165] on span "類型" at bounding box center [216, 164] width 21 height 12
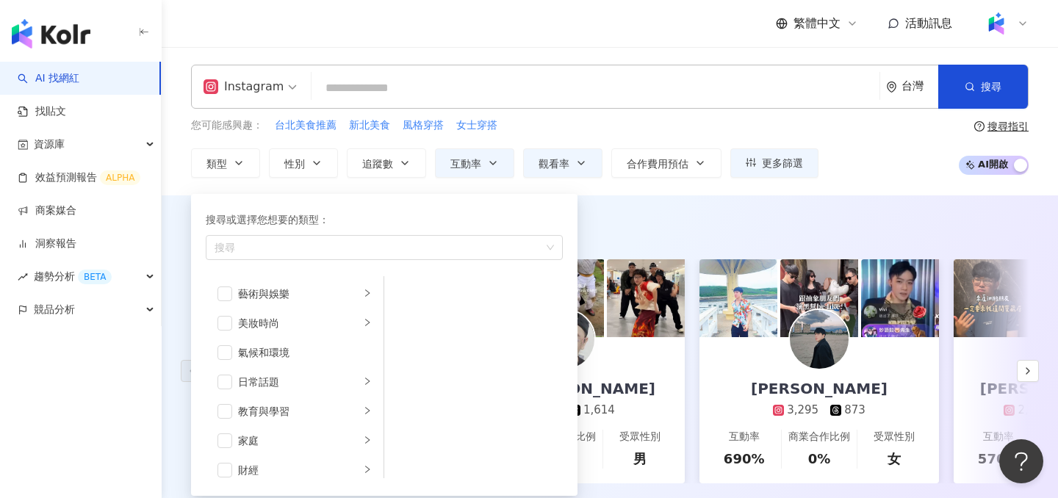
click at [375, 26] on div "繁體中文 活動訊息" at bounding box center [610, 23] width 838 height 47
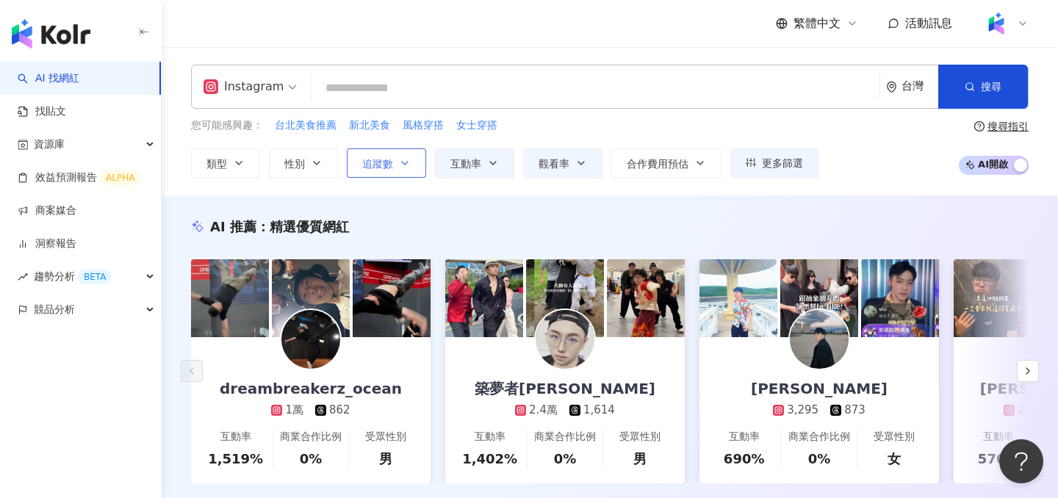
click at [389, 168] on span "追蹤數" at bounding box center [377, 164] width 31 height 12
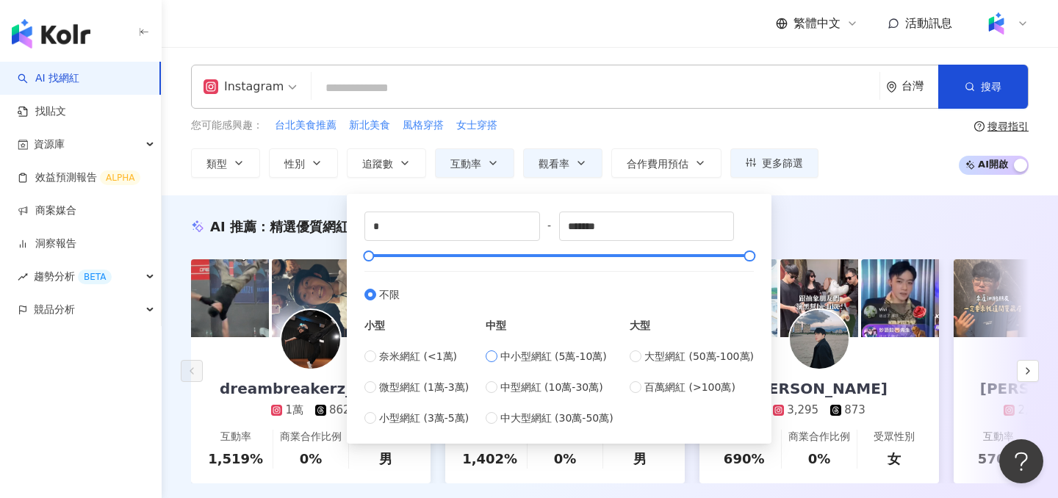
type input "*****"
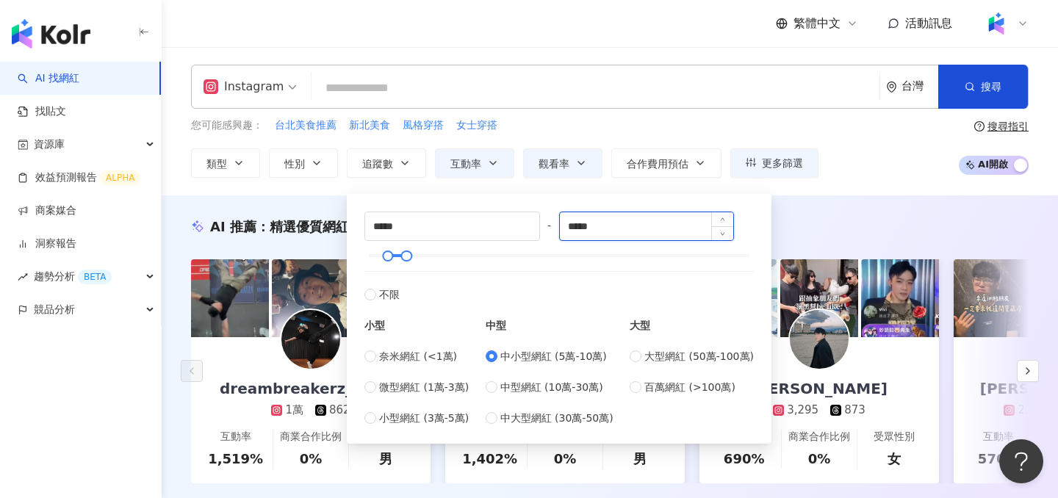
drag, startPoint x: 642, startPoint y: 231, endPoint x: 574, endPoint y: 231, distance: 68.3
click at [574, 231] on input "*****" at bounding box center [647, 226] width 174 height 28
type input "*****"
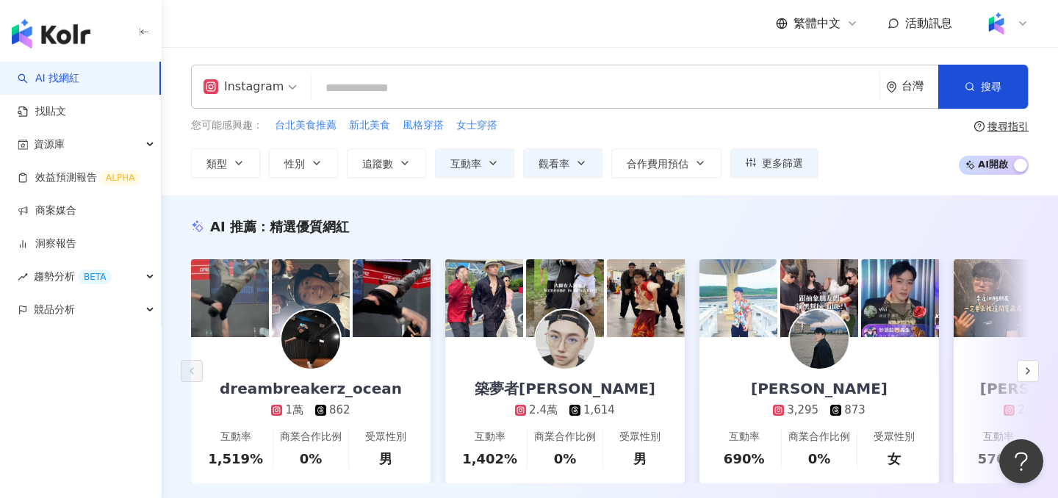
click at [624, 130] on div "您可能感興趣： 台北美食推薦 新北美食 風格穿搭 女士穿搭" at bounding box center [504, 126] width 627 height 16
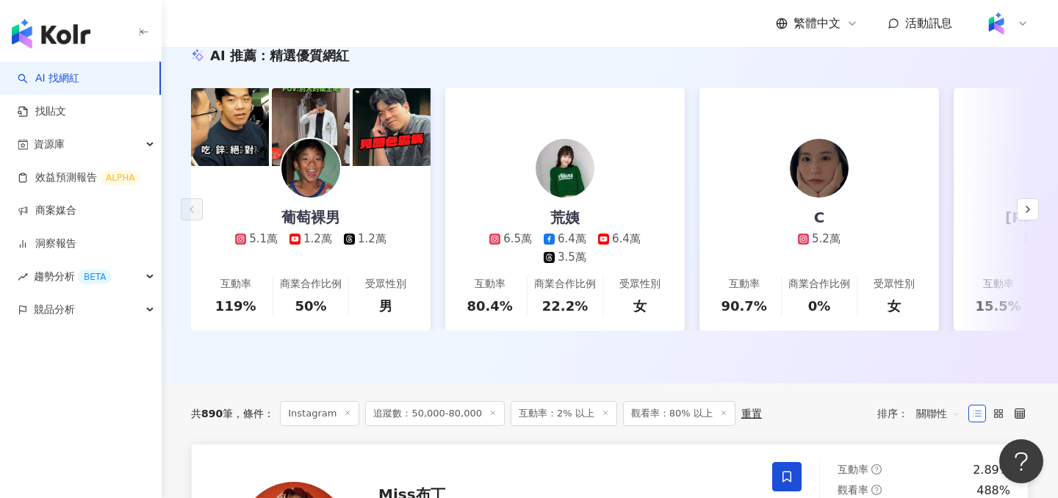
scroll to position [54, 0]
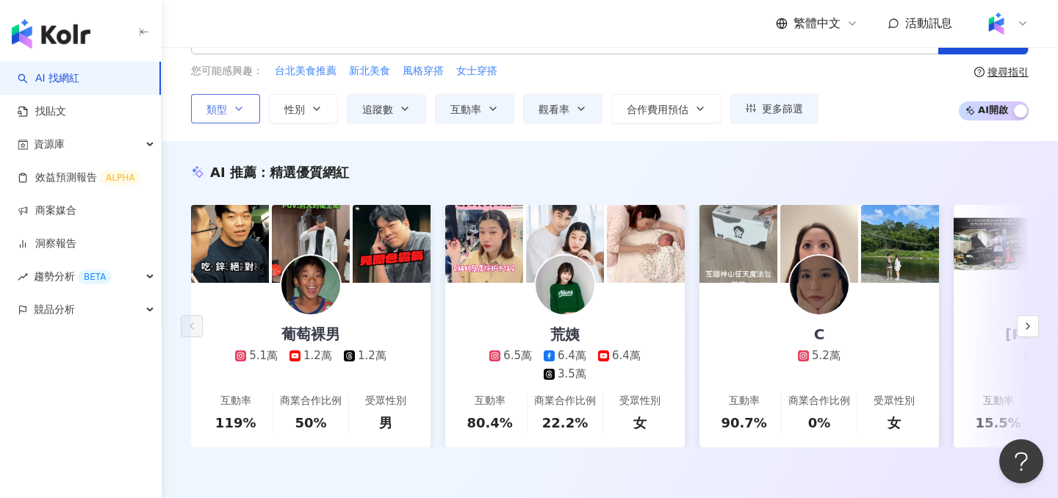
click at [241, 98] on button "類型" at bounding box center [225, 108] width 69 height 29
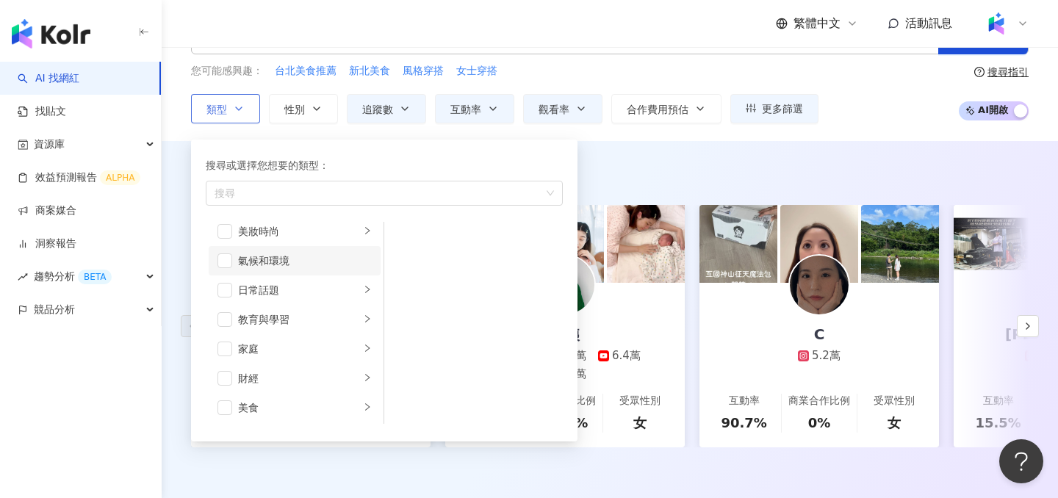
scroll to position [0, 0]
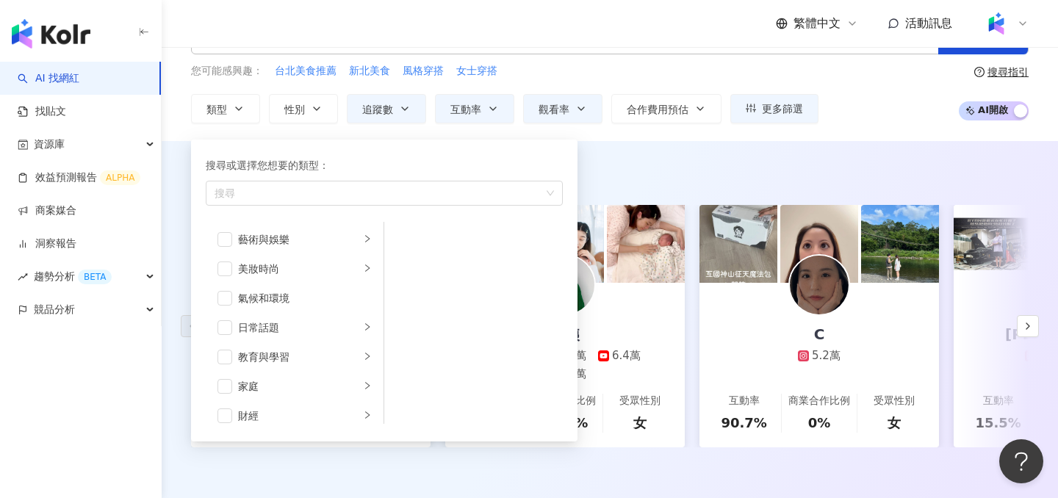
click at [176, 99] on div "Instagram 台灣 搜尋 您可能感興趣： 台北美食推薦 新北美食 風格穿搭 女士穿搭 類型 搜尋或選擇您想要的類型： 搜尋 藝術與娛樂 美妝時尚 氣候和…" at bounding box center [610, 66] width 896 height 113
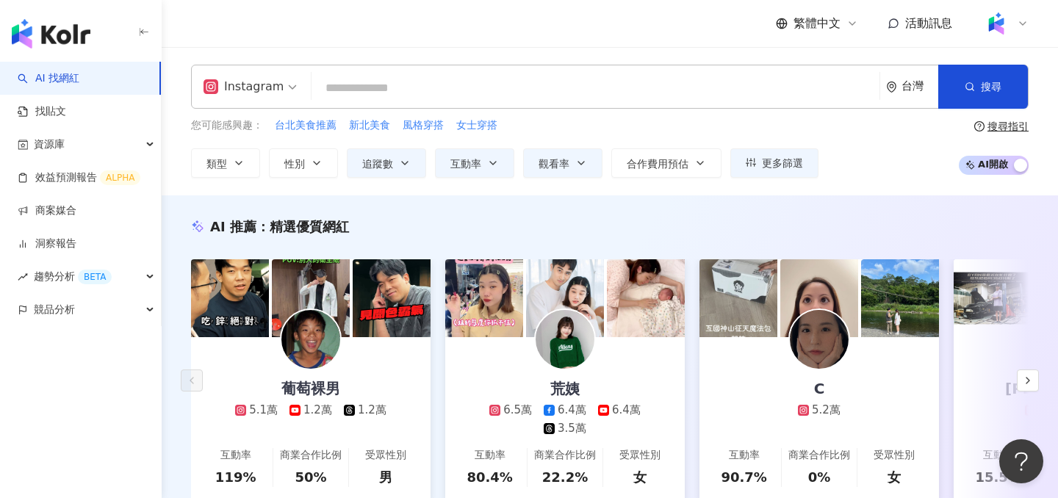
click at [395, 98] on input "search" at bounding box center [595, 88] width 556 height 28
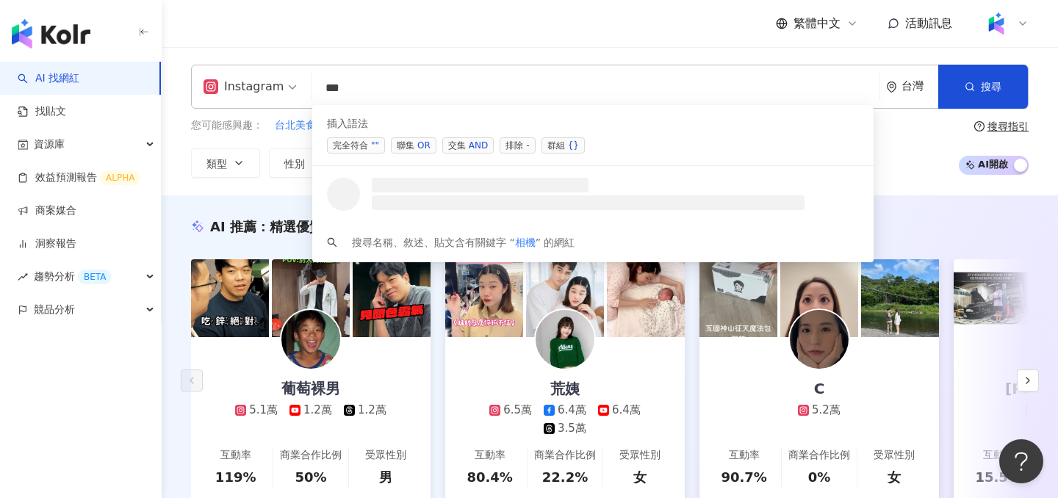
click at [419, 145] on div "OR" at bounding box center [423, 145] width 13 height 15
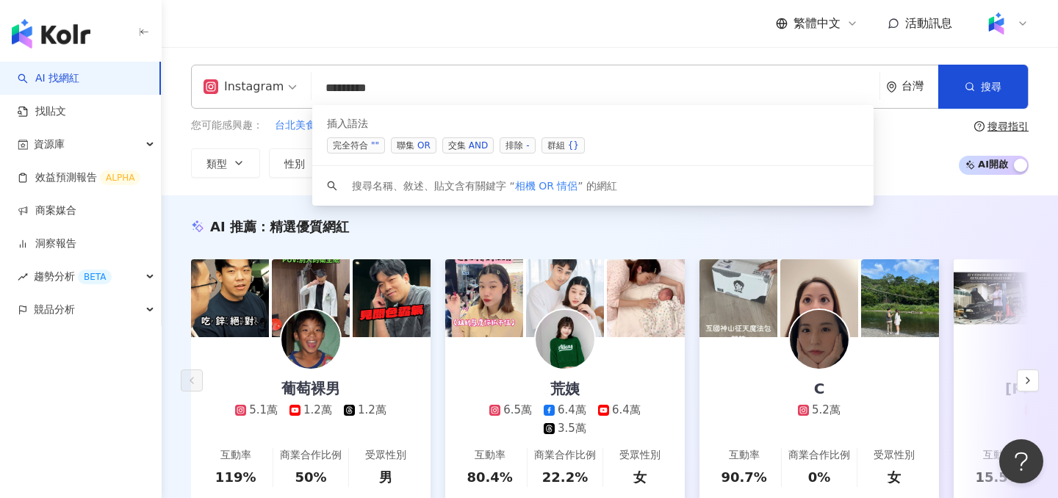
click at [415, 147] on span "聯集 OR" at bounding box center [414, 145] width 46 height 16
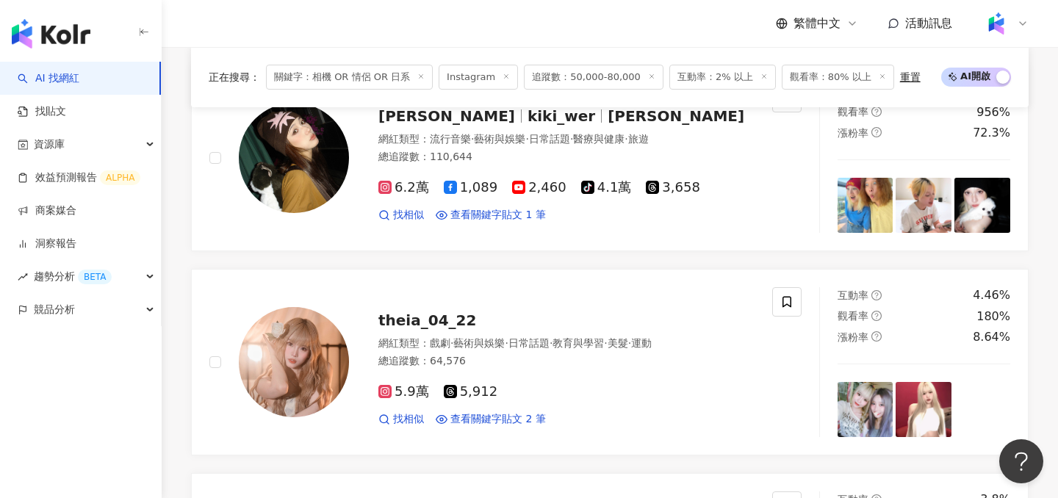
scroll to position [2367, 0]
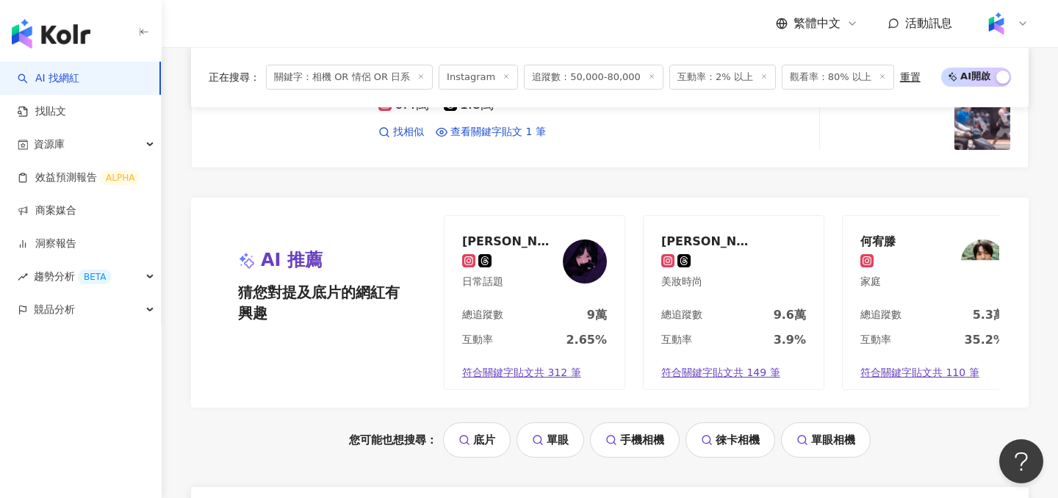
scroll to position [3167, 0]
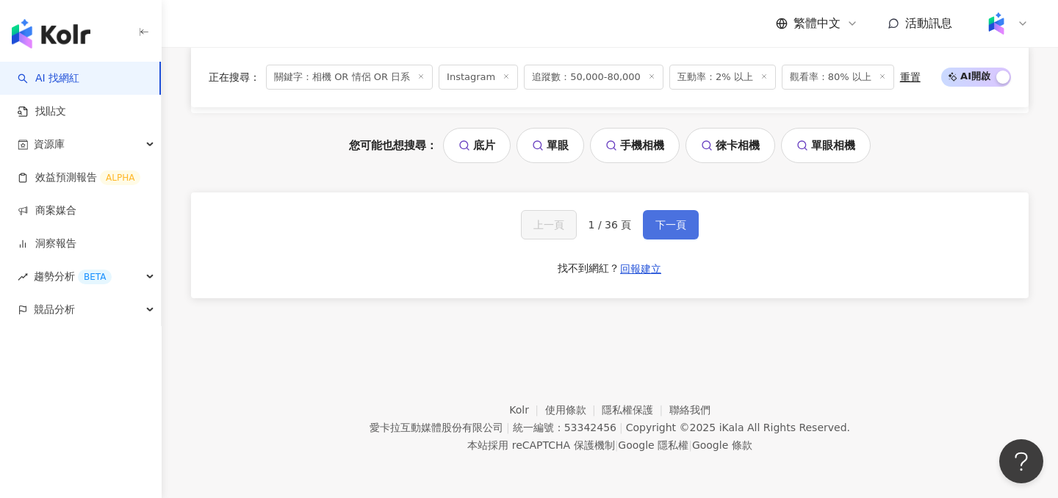
click at [655, 227] on span "下一頁" at bounding box center [670, 225] width 31 height 12
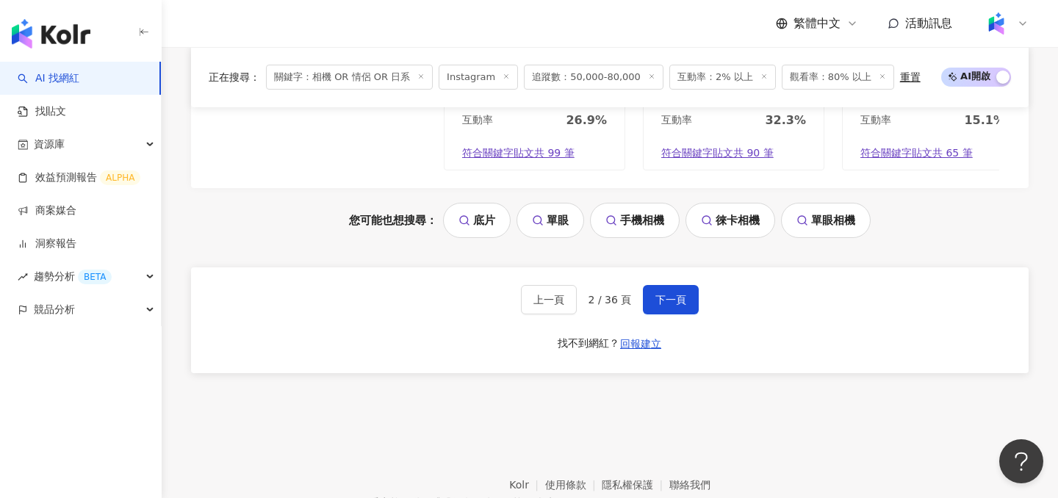
scroll to position [3144, 0]
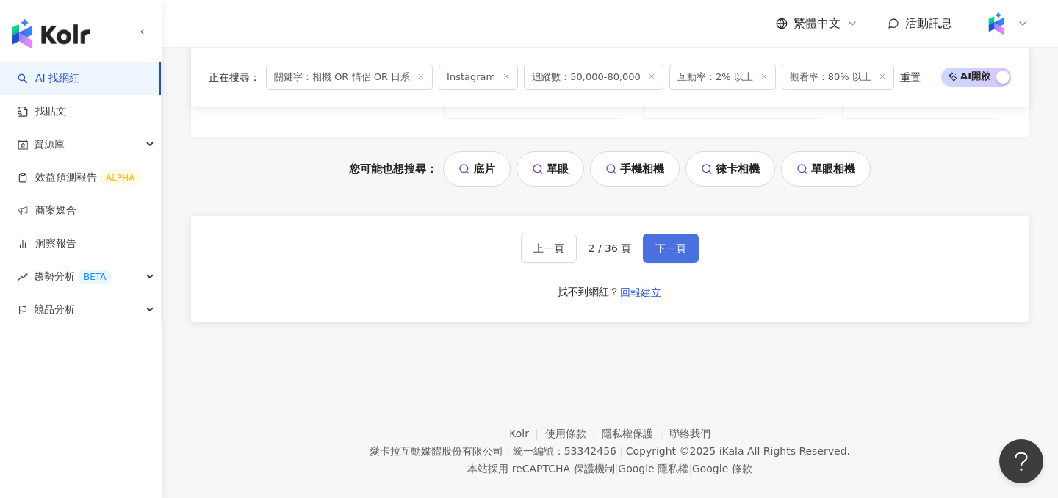
click at [675, 251] on span "下一頁" at bounding box center [670, 248] width 31 height 12
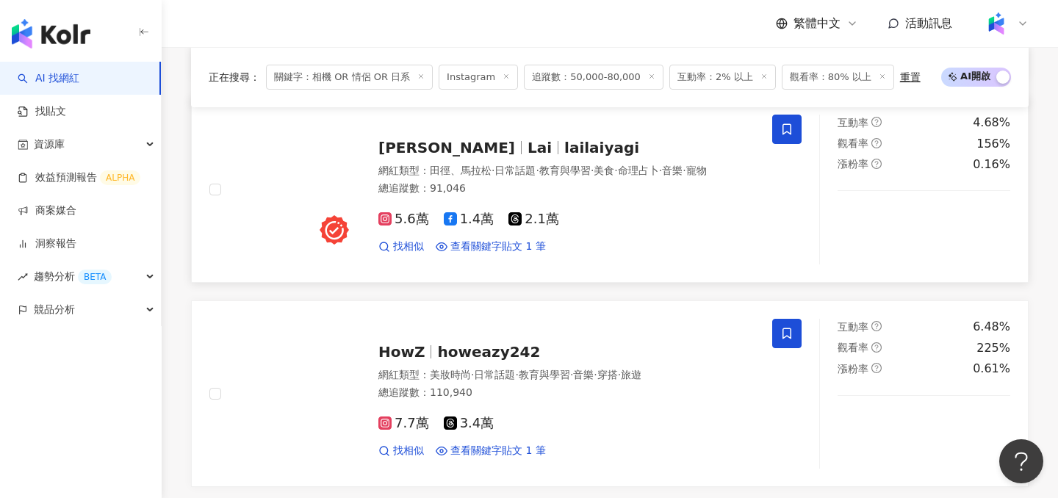
scroll to position [2150, 0]
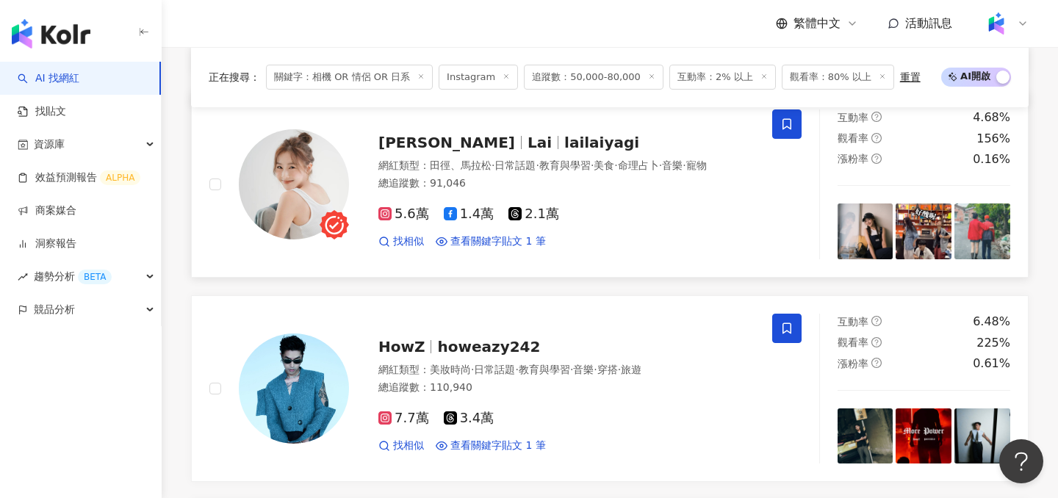
click at [654, 226] on div "5.6萬 1.4萬 2.1萬 找相似 查看關鍵字貼文 1 筆" at bounding box center [566, 222] width 376 height 54
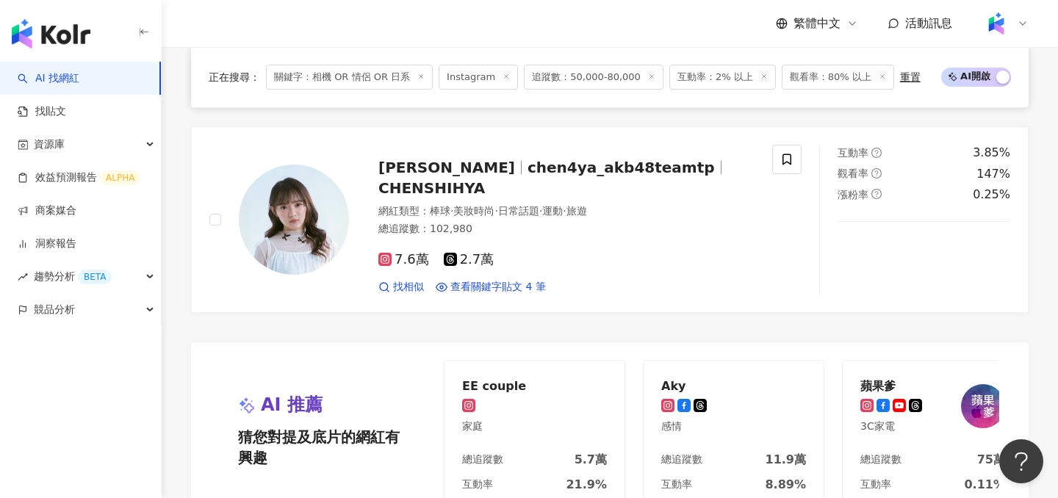
scroll to position [2729, 0]
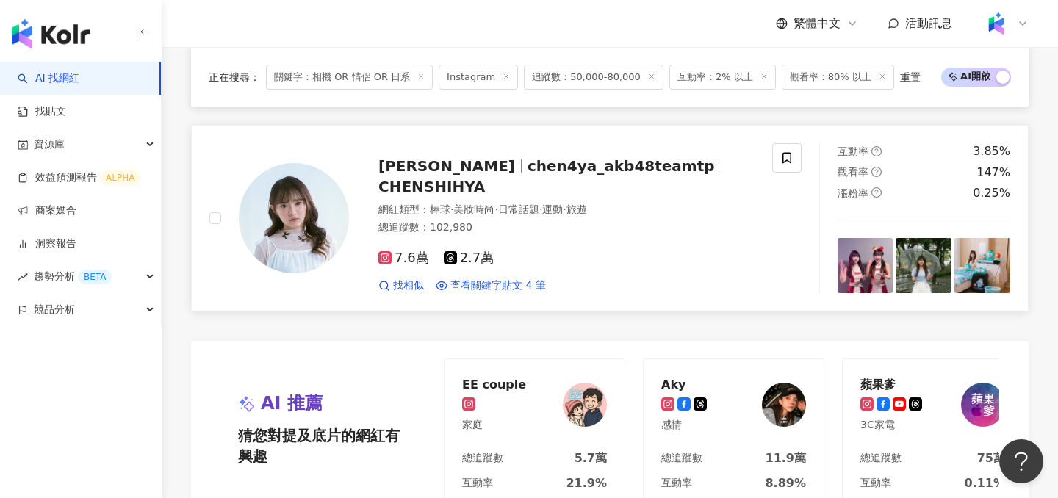
click at [688, 263] on div "7.6萬 2.7萬 找相似 查看關鍵字貼文 4 筆" at bounding box center [566, 266] width 376 height 54
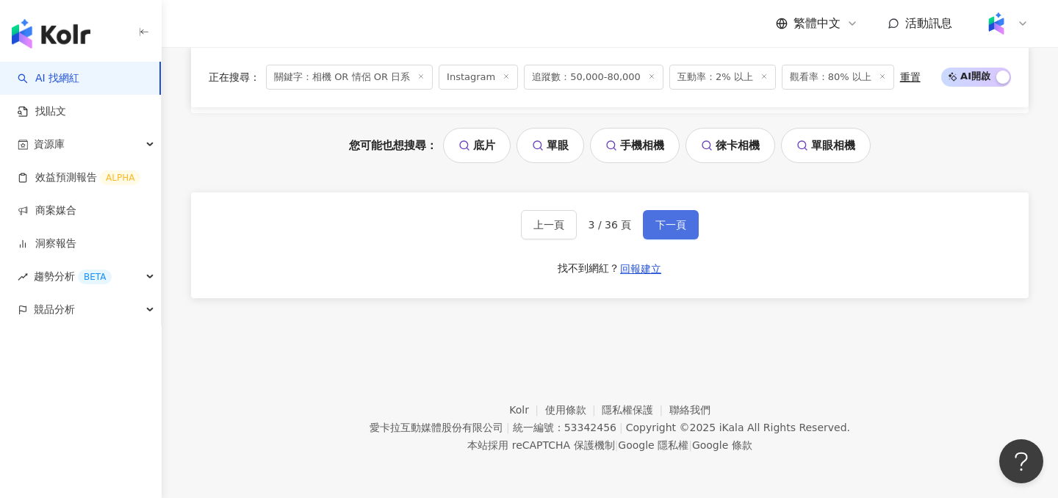
click at [674, 229] on span "下一頁" at bounding box center [670, 225] width 31 height 12
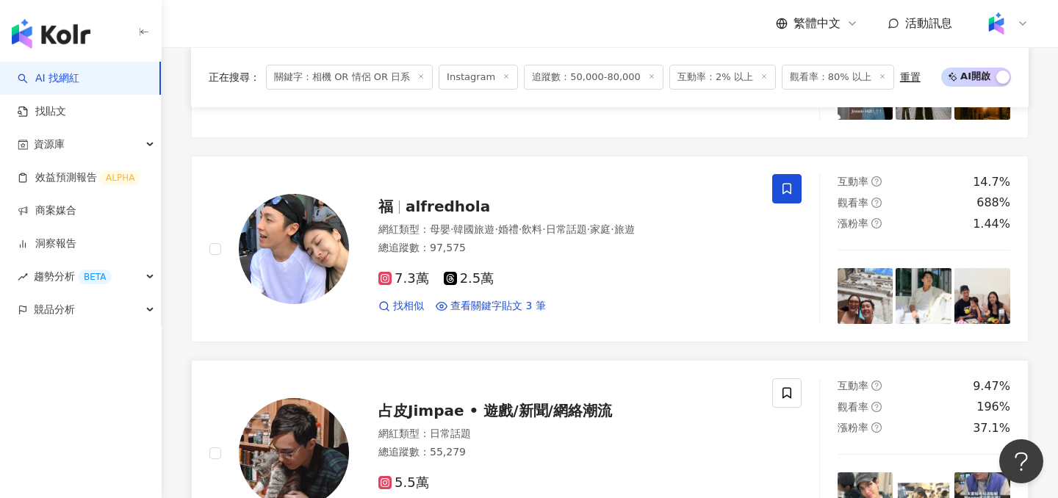
scroll to position [1065, 0]
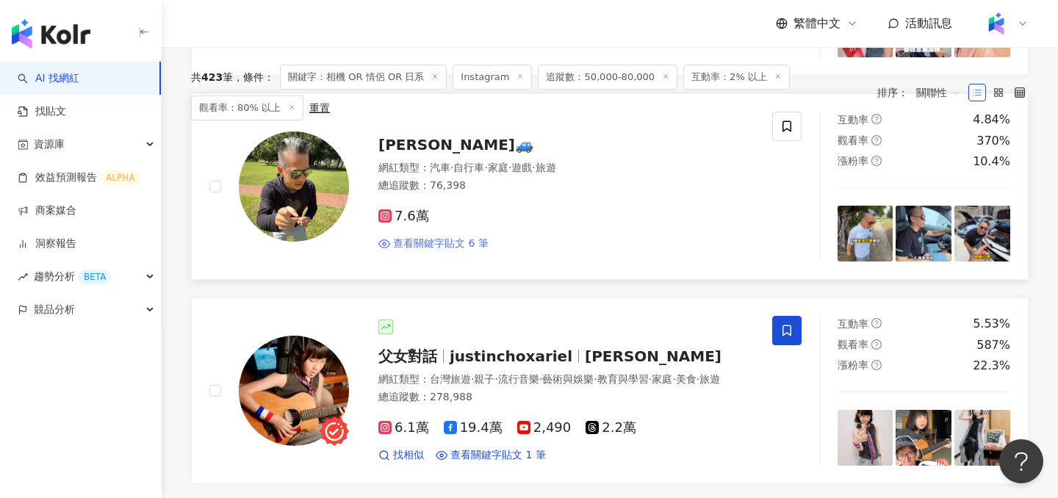
scroll to position [0, 0]
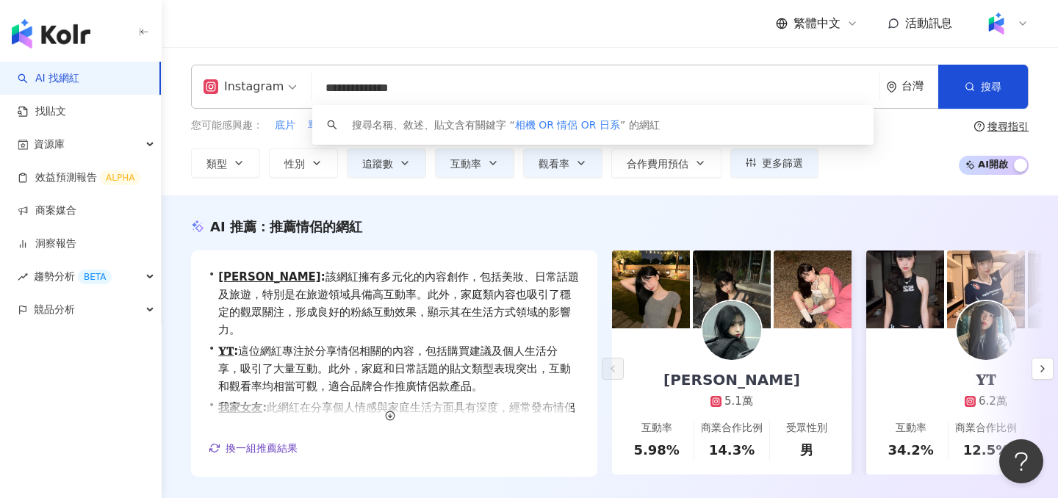
drag, startPoint x: 452, startPoint y: 90, endPoint x: 320, endPoint y: 87, distance: 132.3
click at [320, 87] on input "**********" at bounding box center [595, 88] width 556 height 28
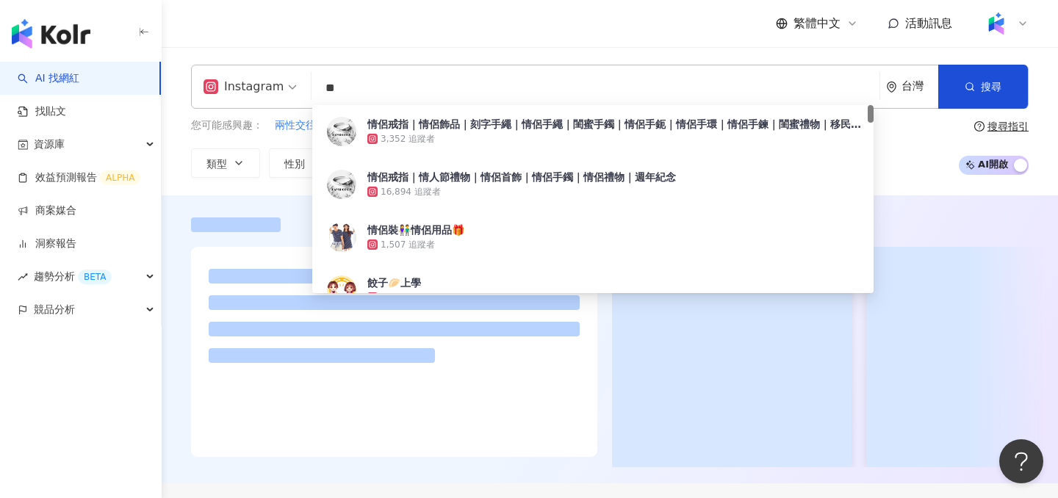
type input "**"
click at [171, 172] on div "Instagram ** 台灣 搜尋 bdf7cf1b-9e6c-44a2-9007-180d490b7979 情侶戒指｜情侶飾品｜刻字手繩｜情侶手繩｜閨蜜手…" at bounding box center [610, 121] width 896 height 113
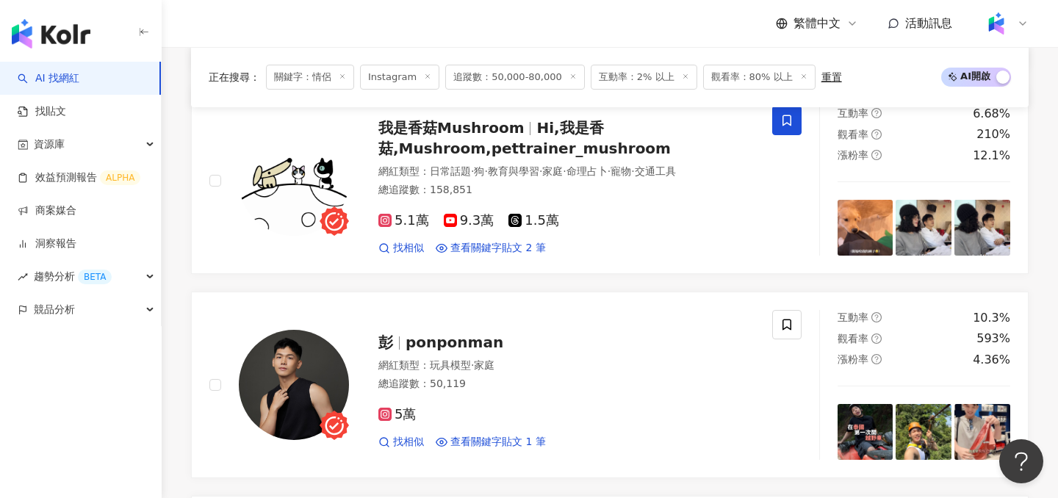
scroll to position [934, 0]
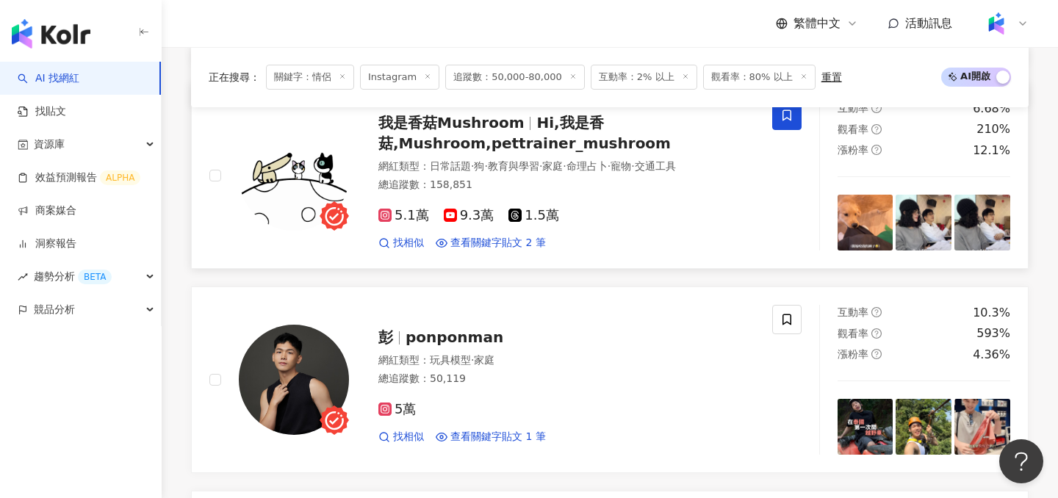
click at [591, 185] on div "總追蹤數 ： 158,851" at bounding box center [566, 185] width 376 height 15
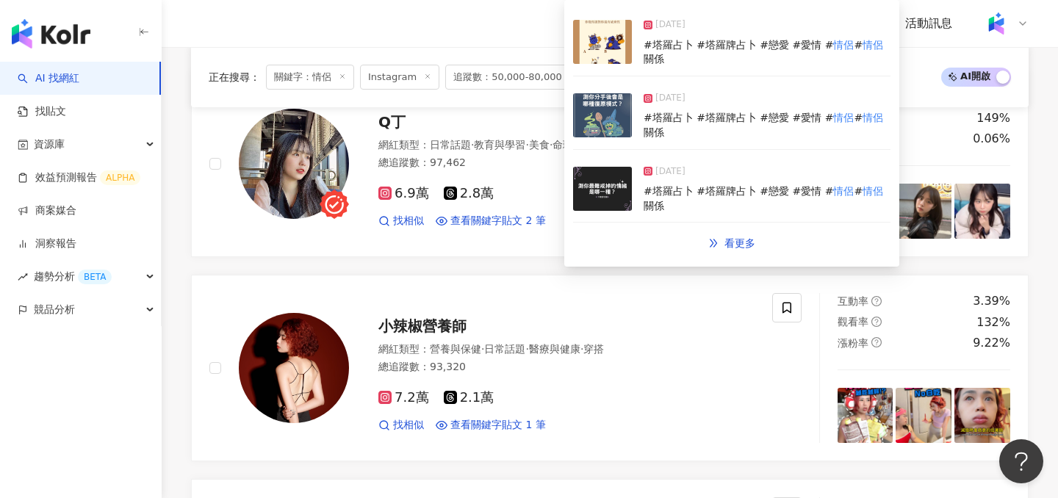
scroll to position [2418, 0]
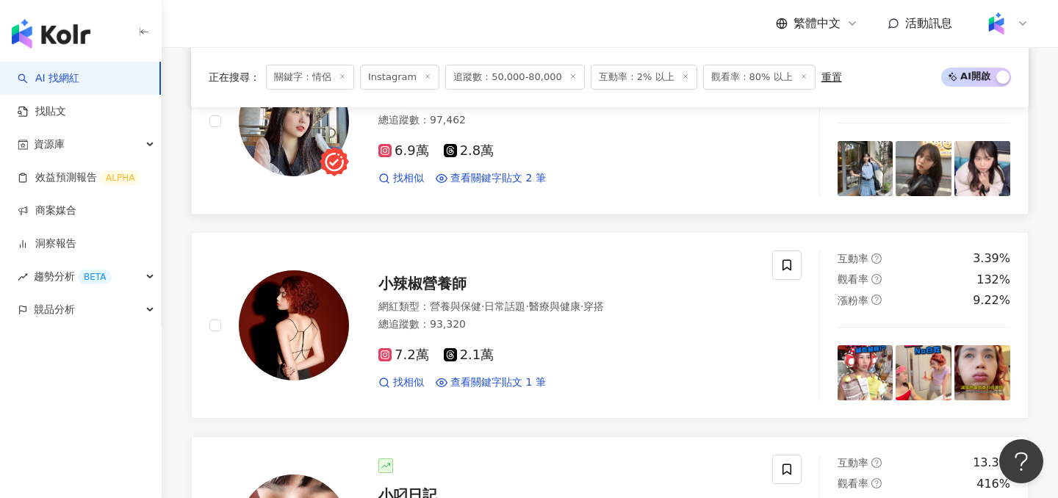
click at [501, 117] on div "總追蹤數 ： 97,462" at bounding box center [566, 120] width 376 height 15
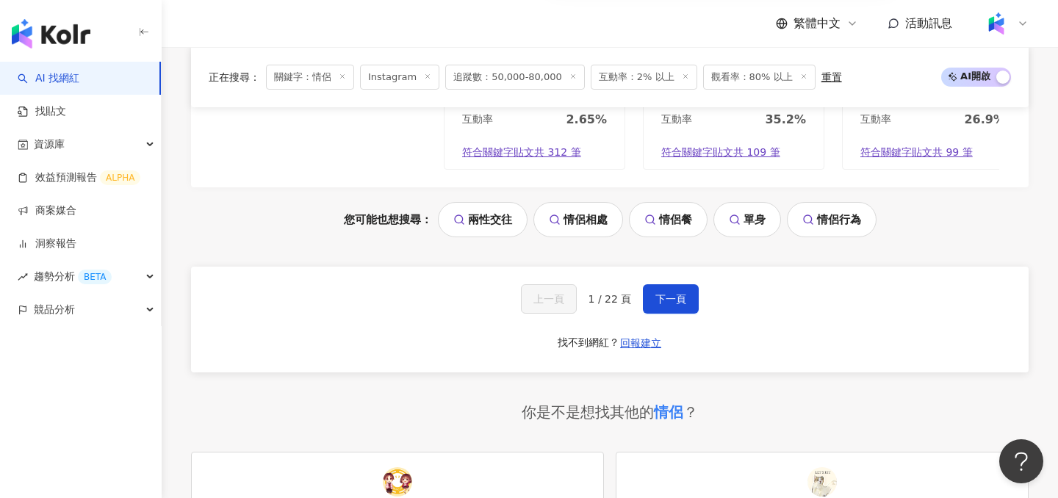
scroll to position [3162, 0]
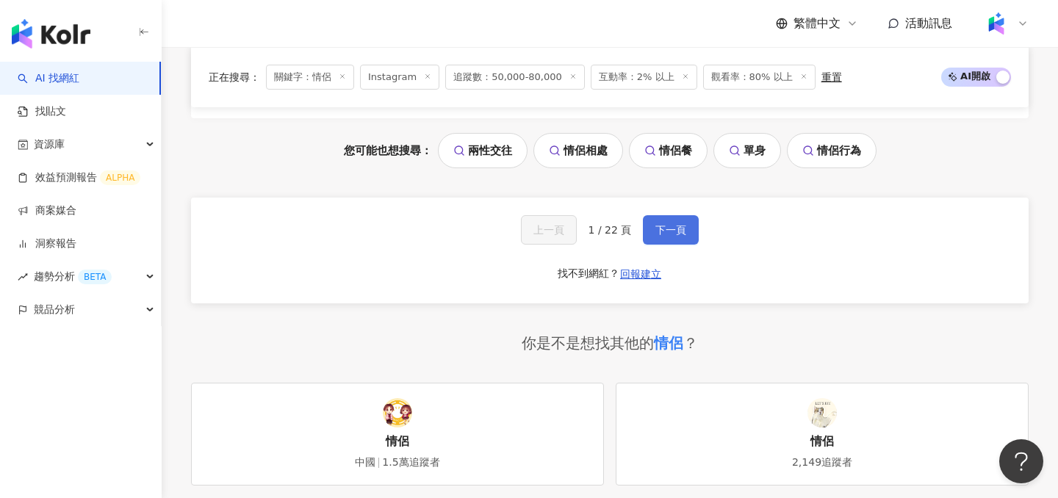
click at [678, 236] on button "下一頁" at bounding box center [671, 229] width 56 height 29
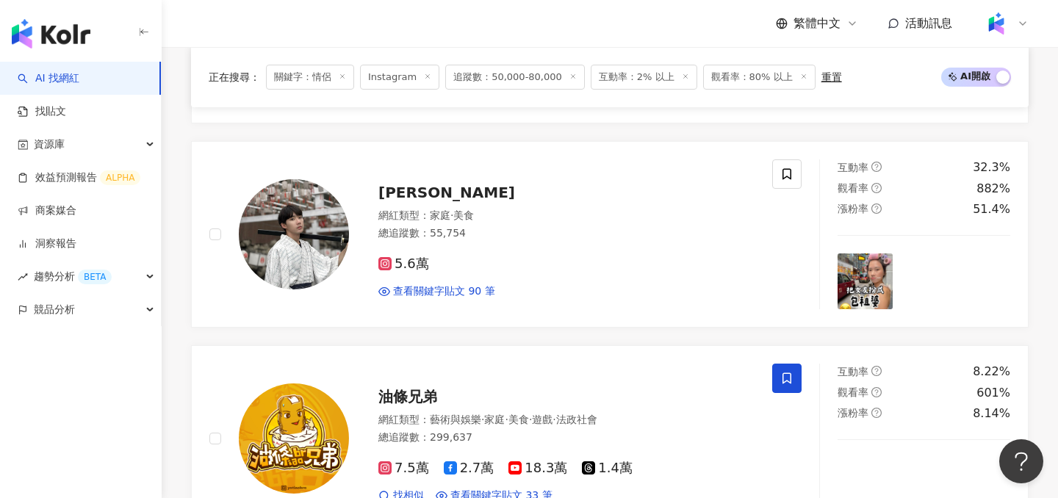
scroll to position [1090, 0]
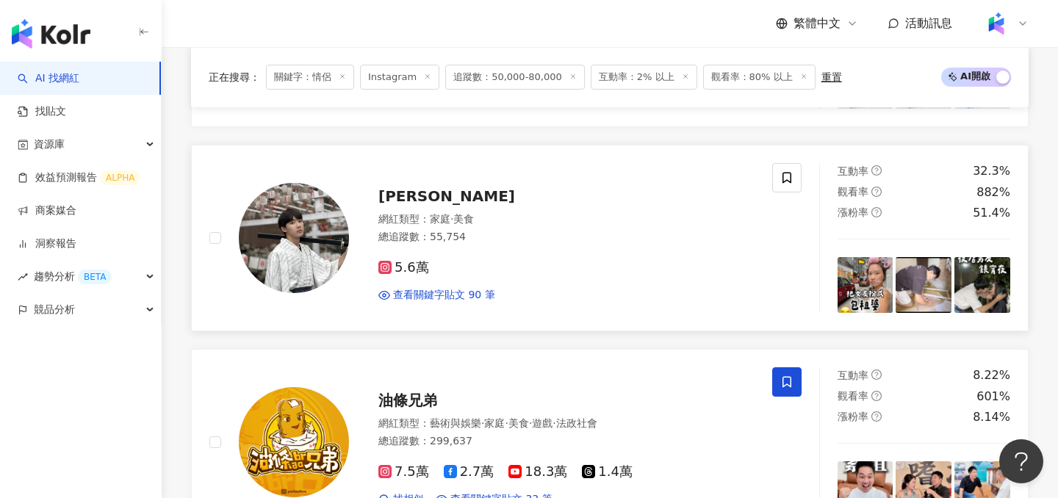
click at [657, 288] on div "查看關鍵字貼文 90 筆" at bounding box center [566, 295] width 376 height 15
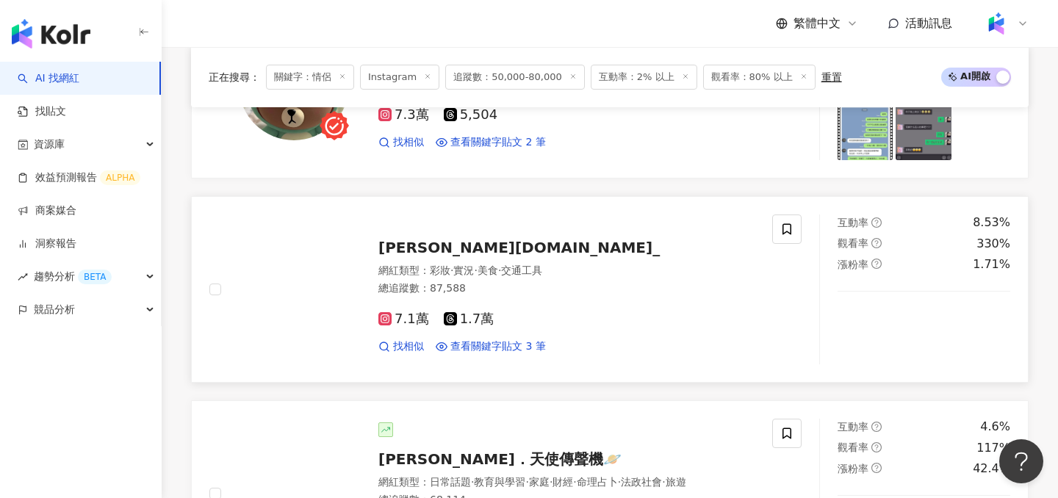
scroll to position [2344, 0]
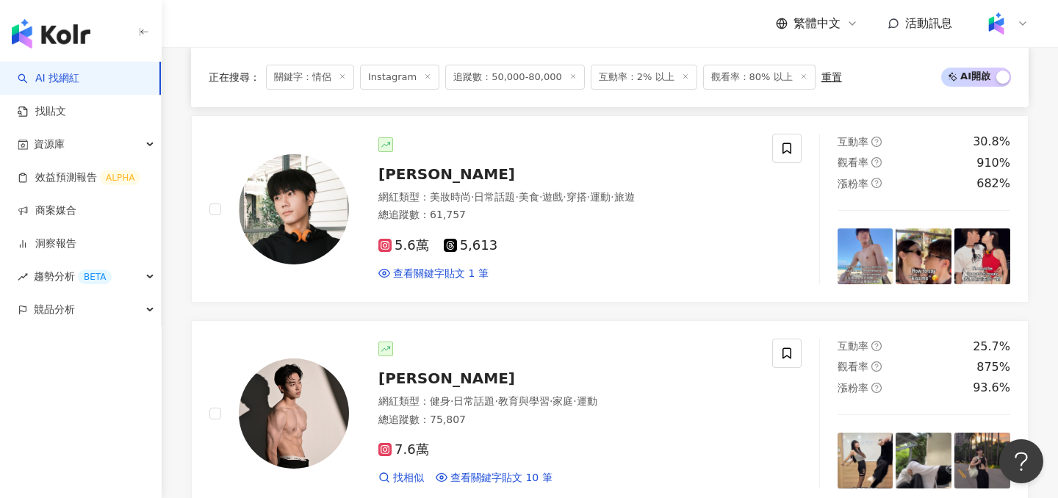
click at [633, 226] on div "5.6萬 5,613 查看關鍵字貼文 1 筆" at bounding box center [566, 253] width 376 height 54
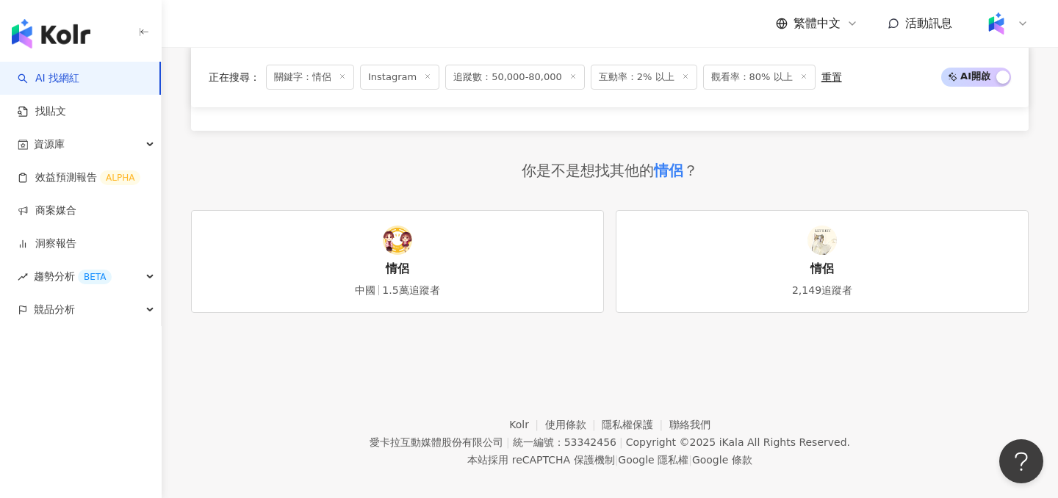
scroll to position [3145, 0]
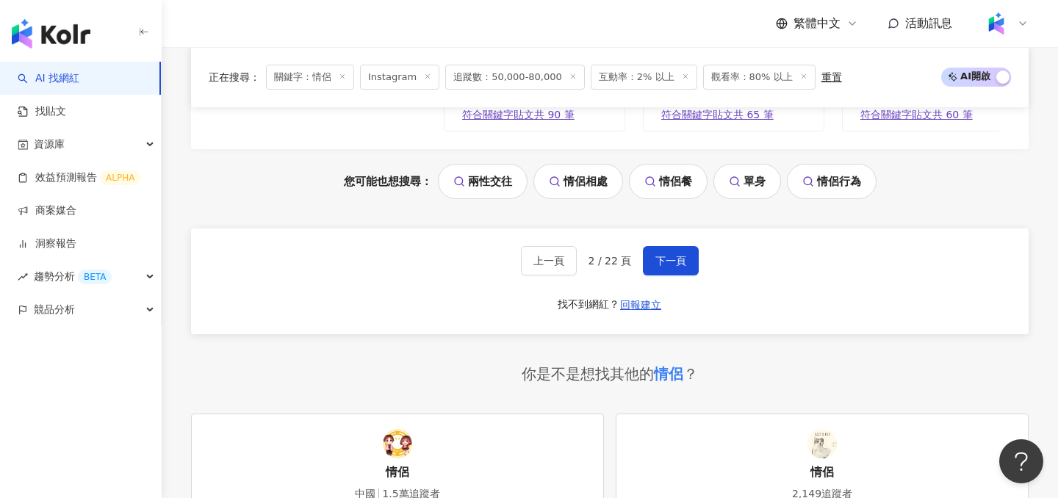
click at [678, 254] on button "下一頁" at bounding box center [671, 260] width 56 height 29
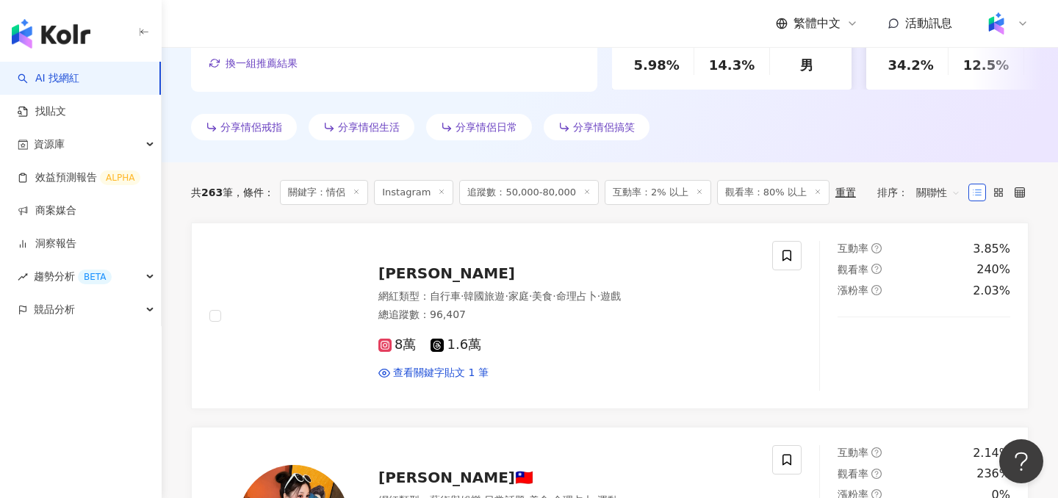
scroll to position [406, 0]
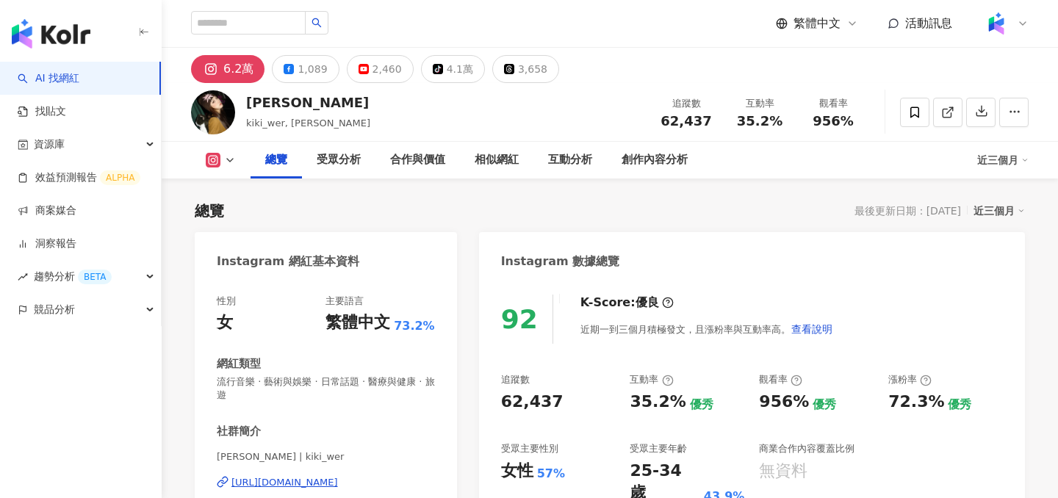
click at [953, 121] on link at bounding box center [947, 112] width 29 height 29
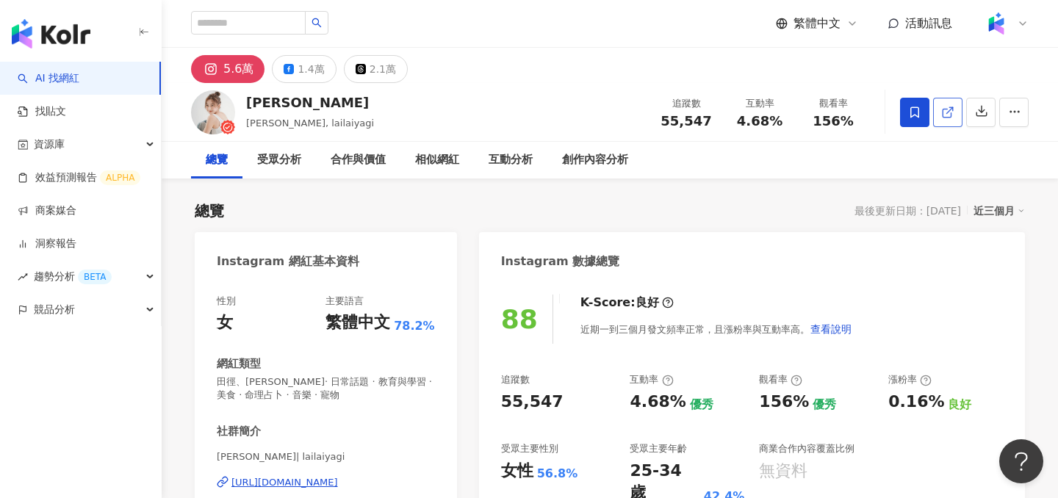
click at [947, 119] on link at bounding box center [947, 112] width 29 height 29
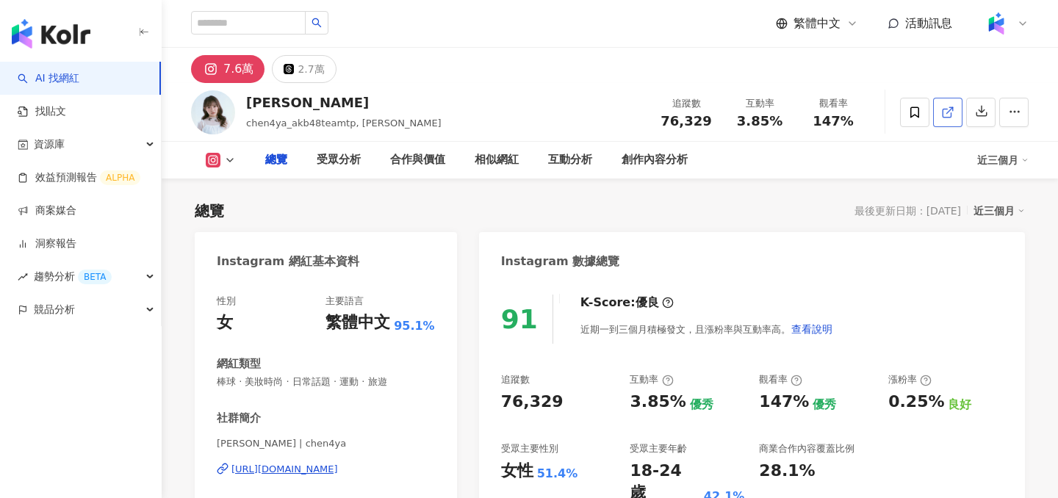
click at [945, 112] on icon at bounding box center [947, 112] width 13 height 13
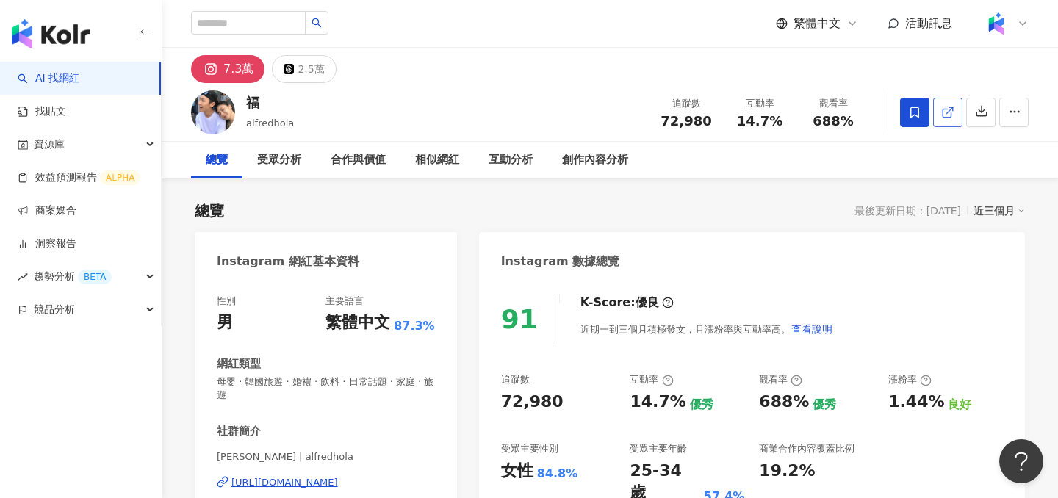
click at [943, 112] on icon at bounding box center [947, 113] width 8 height 8
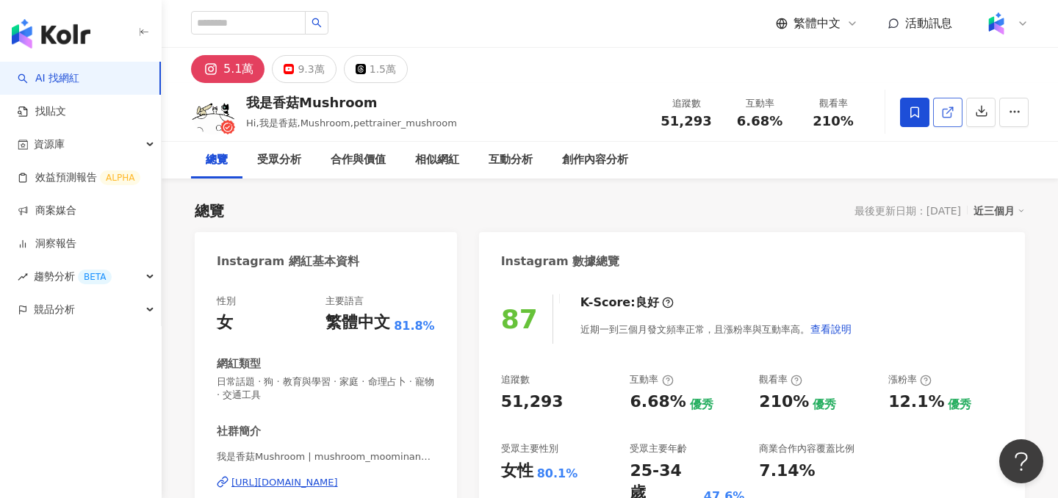
click at [946, 109] on icon at bounding box center [947, 113] width 8 height 8
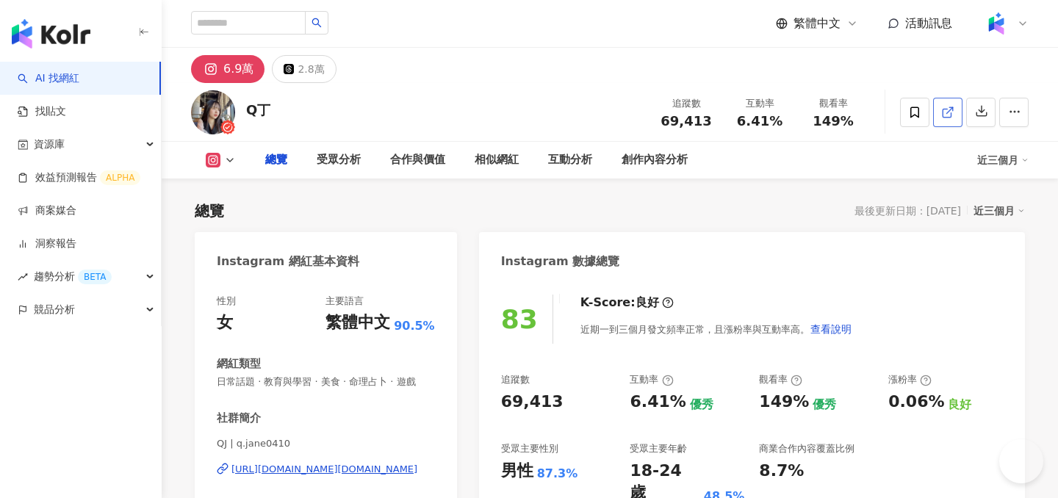
click at [947, 112] on line at bounding box center [950, 110] width 6 height 6
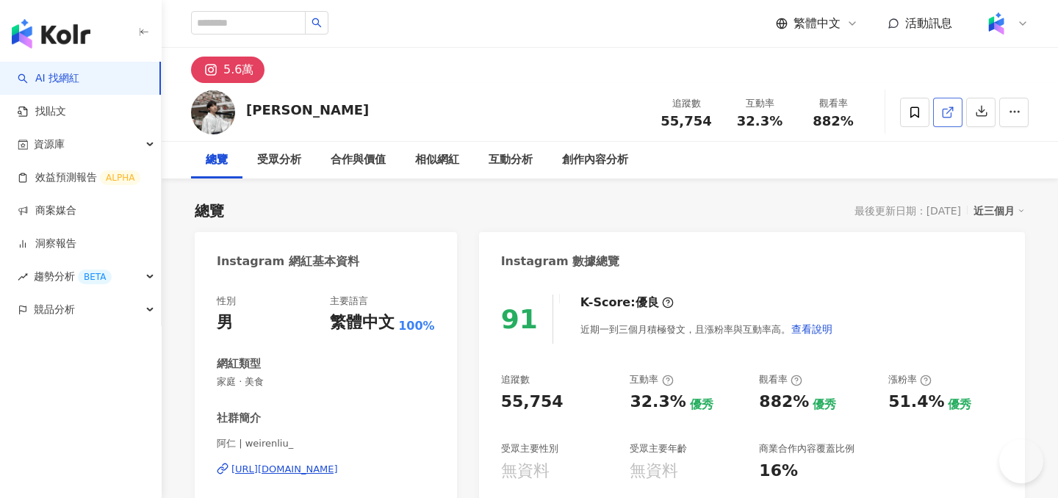
click at [947, 112] on line at bounding box center [950, 110] width 6 height 6
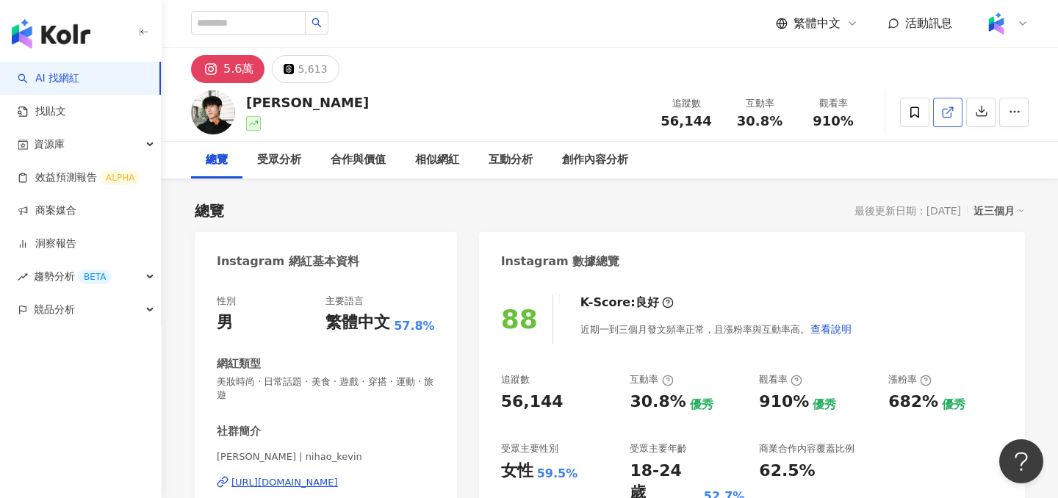
click at [948, 108] on icon at bounding box center [947, 112] width 13 height 13
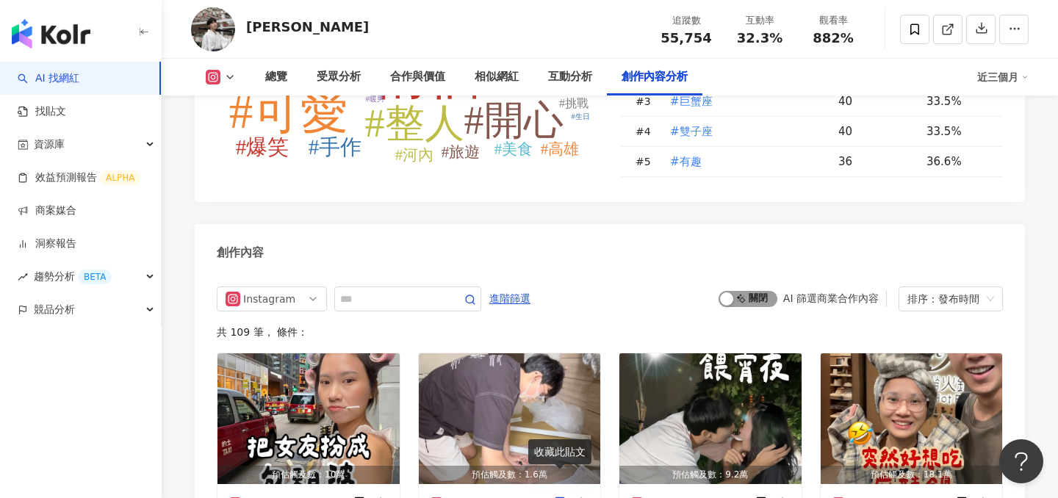
click at [738, 291] on span "啟動 關閉" at bounding box center [748, 299] width 59 height 16
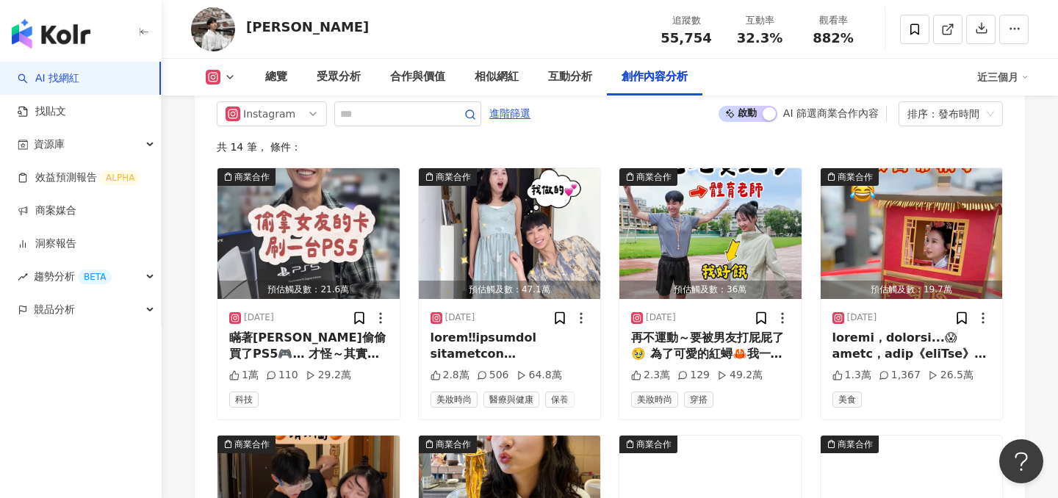
scroll to position [4368, 0]
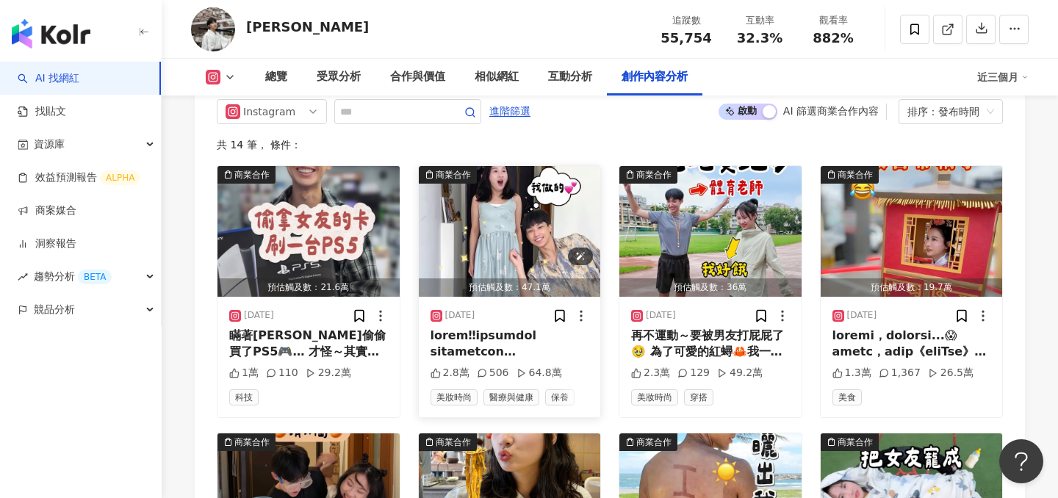
click at [503, 215] on img "button" at bounding box center [510, 231] width 182 height 131
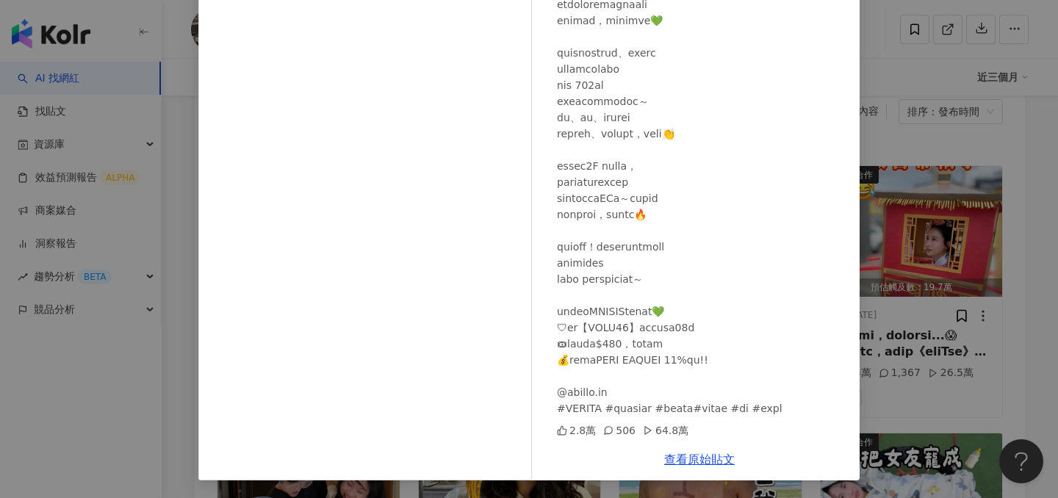
scroll to position [4370, 0]
click at [676, 457] on link "查看原始貼文" at bounding box center [699, 460] width 71 height 14
click at [905, 155] on div "mitayen 2025/8/14 2.8萬 506 64.8萬 查看原始貼文" at bounding box center [529, 249] width 1058 height 498
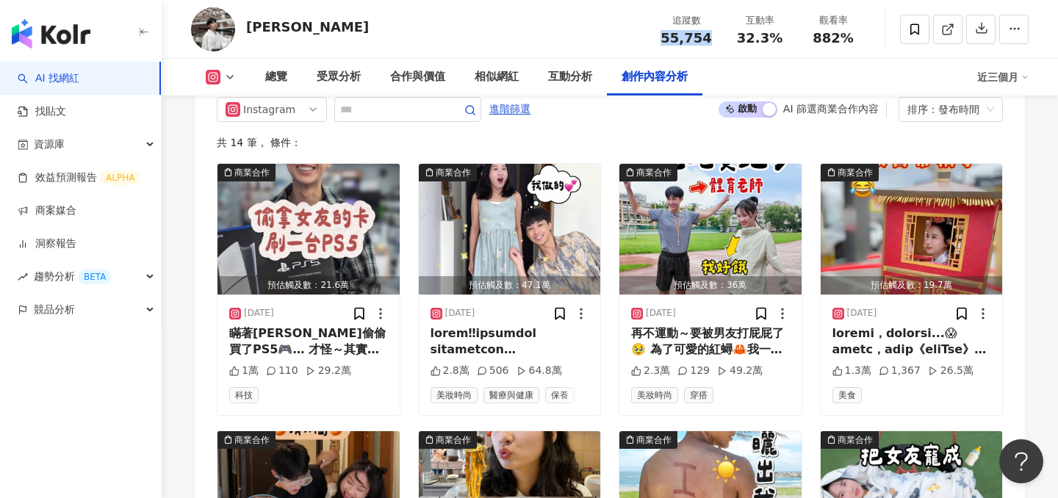
drag, startPoint x: 713, startPoint y: 37, endPoint x: 667, endPoint y: 37, distance: 46.3
click at [667, 37] on div "追蹤數 55,754" at bounding box center [685, 29] width 73 height 32
copy span "55,754"
drag, startPoint x: 782, startPoint y: 32, endPoint x: 743, endPoint y: 33, distance: 38.9
click at [743, 33] on div "32.3%" at bounding box center [760, 38] width 56 height 15
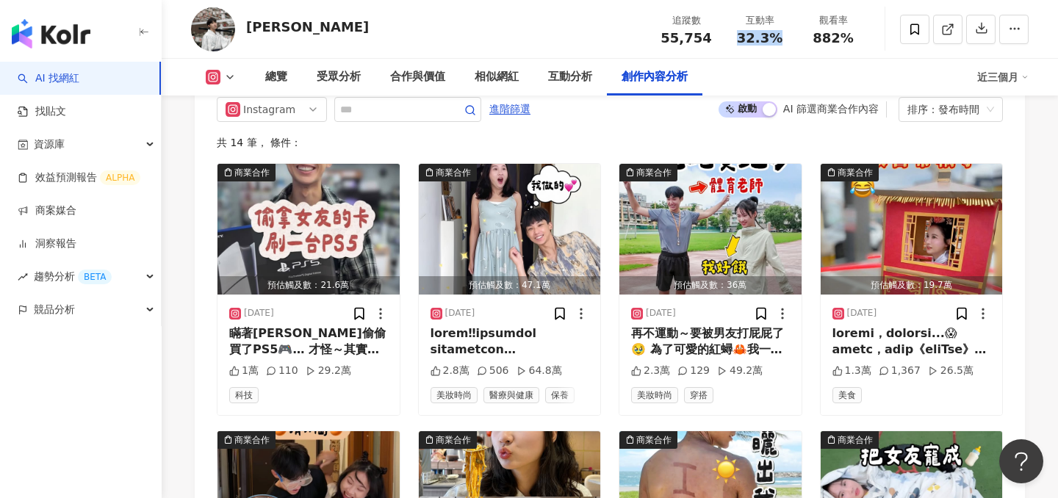
copy span "32.3%"
drag, startPoint x: 851, startPoint y: 37, endPoint x: 809, endPoint y: 37, distance: 41.9
click at [809, 37] on div "882%" at bounding box center [833, 38] width 56 height 15
copy span "882%"
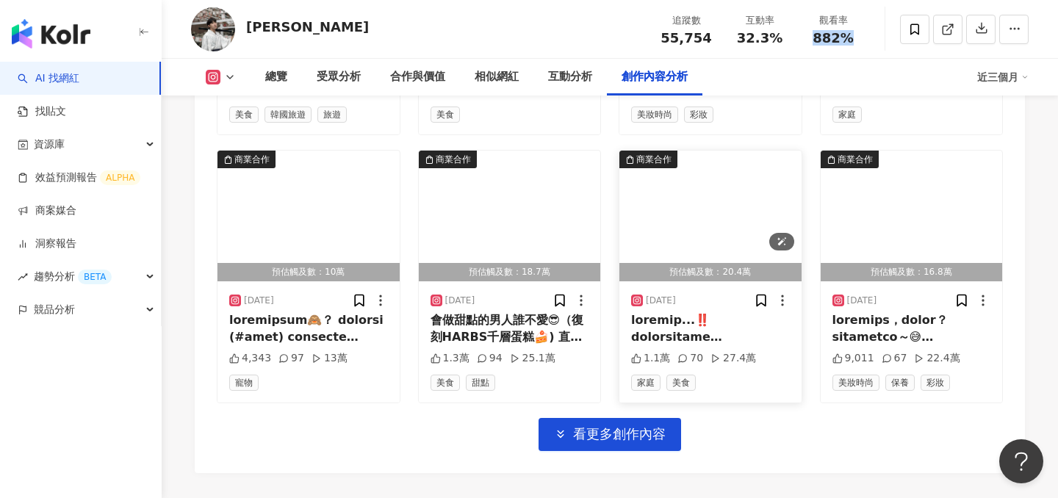
scroll to position [4933, 0]
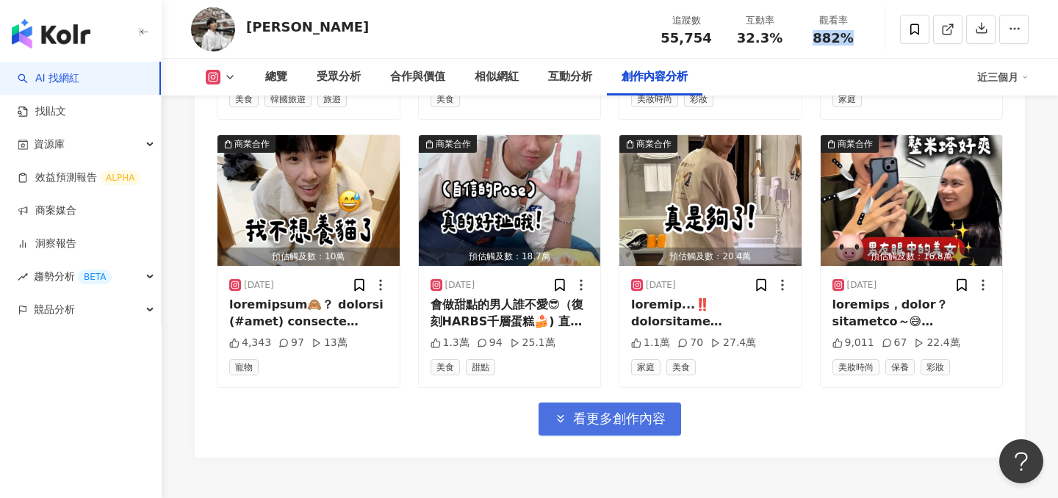
click at [567, 403] on button "看更多創作內容" at bounding box center [610, 419] width 143 height 33
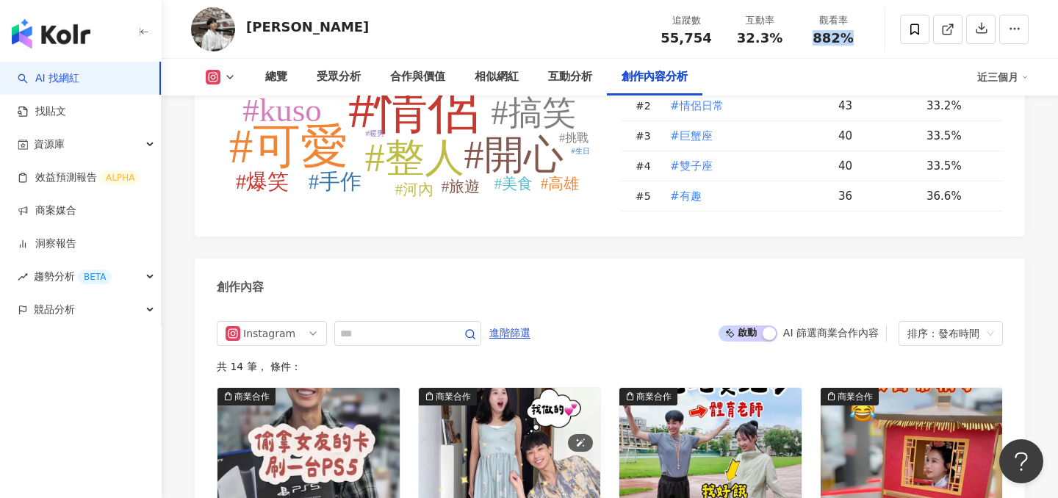
scroll to position [4401, 0]
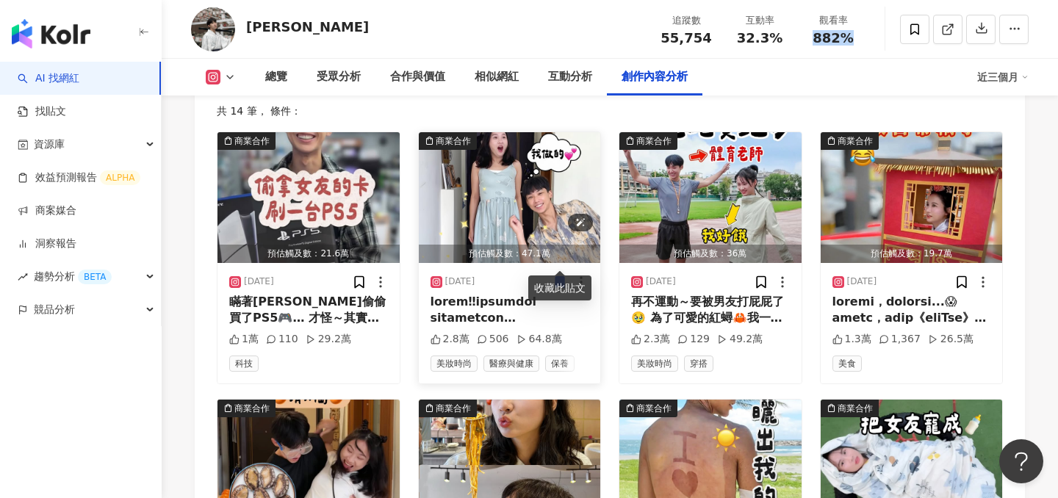
click at [497, 169] on img "button" at bounding box center [510, 197] width 182 height 131
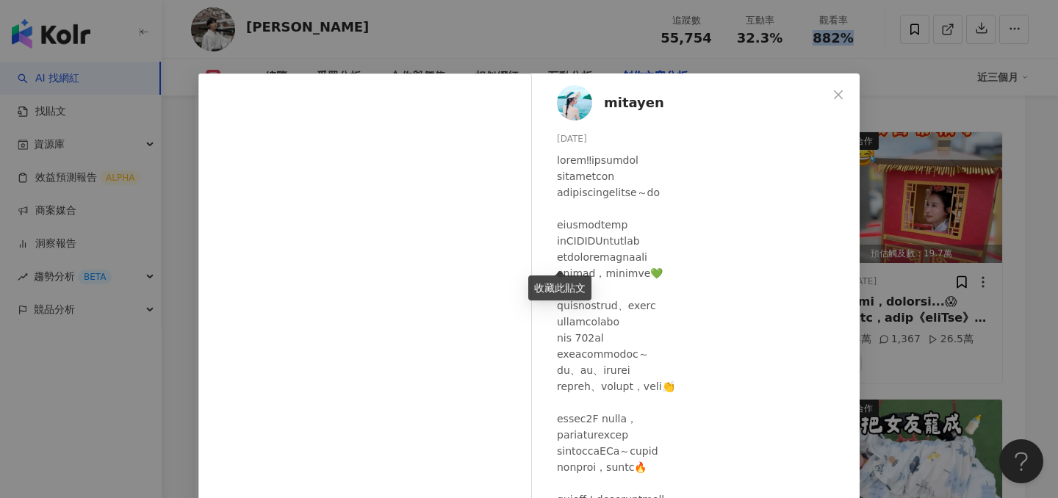
scroll to position [108, 0]
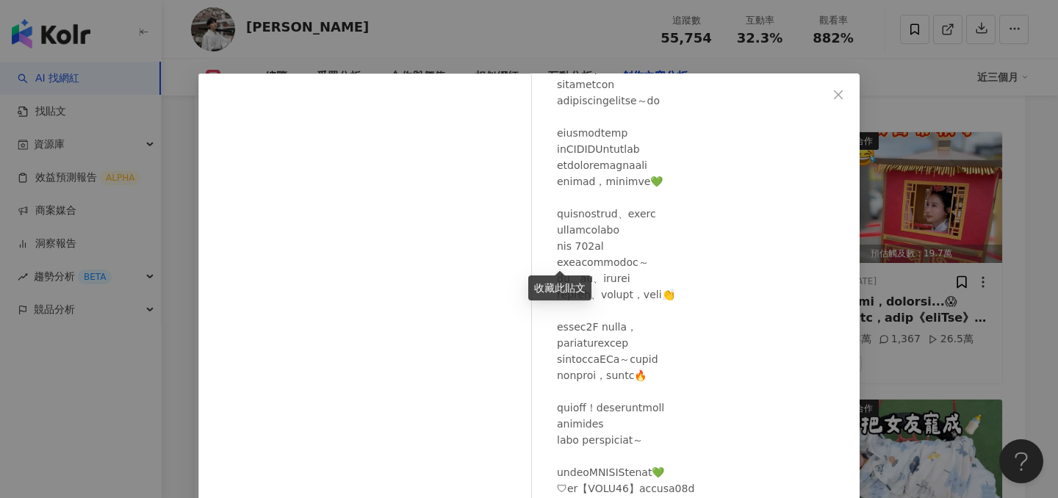
click at [948, 248] on div "mitayen 2025/8/14 2.8萬 506 64.8萬 查看原始貼文" at bounding box center [529, 249] width 1058 height 498
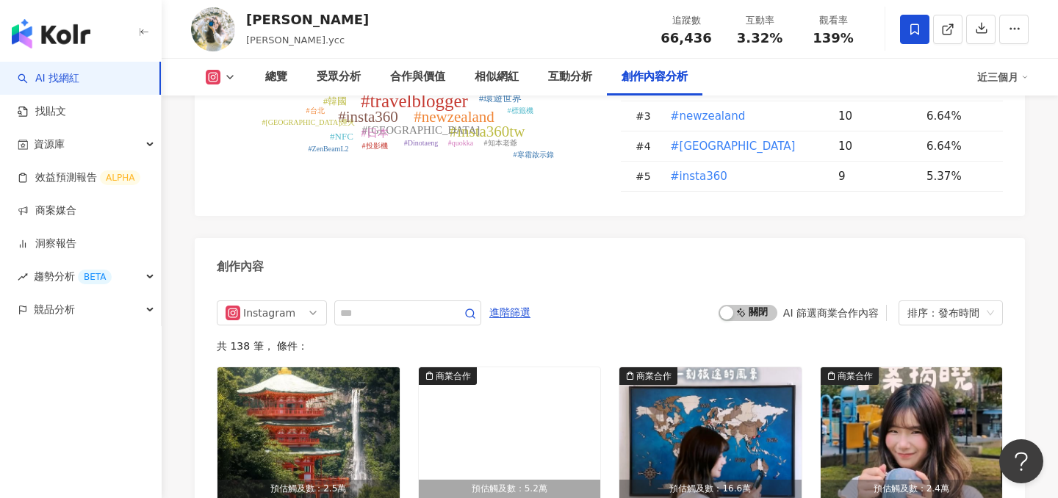
scroll to position [4359, 0]
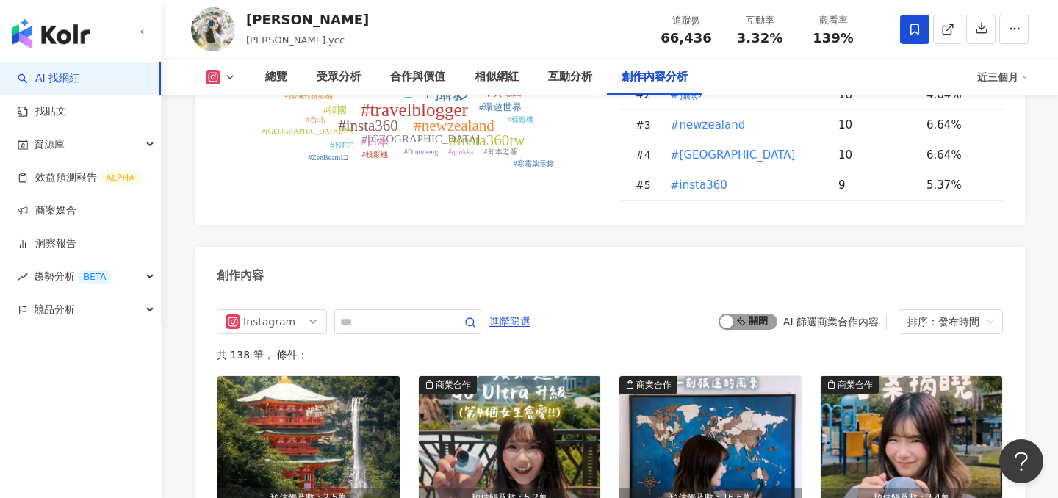
click at [761, 314] on span "啟動 關閉" at bounding box center [748, 322] width 59 height 16
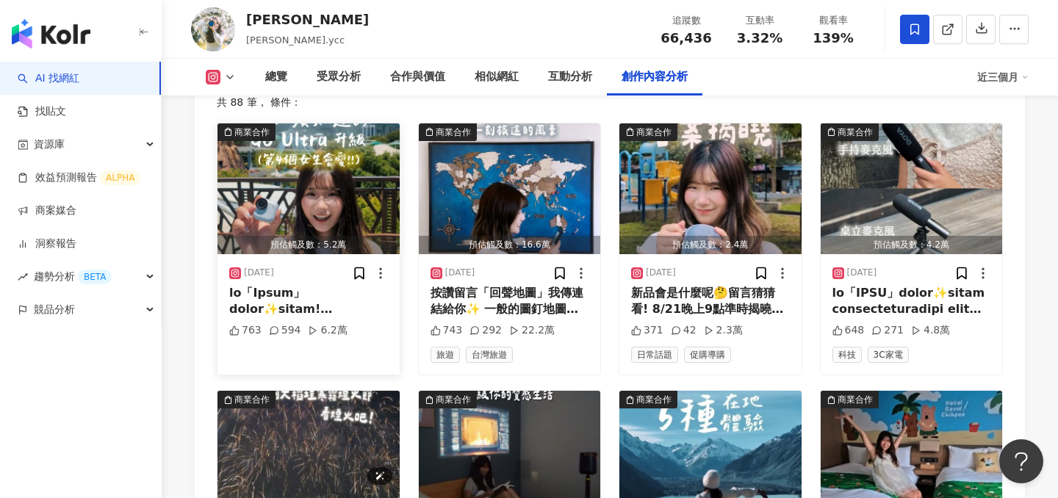
scroll to position [4611, 0]
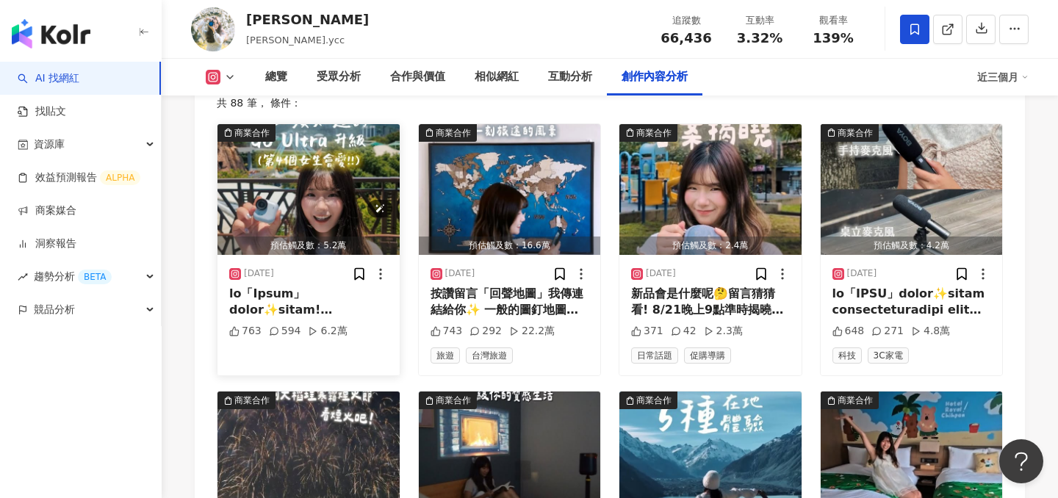
click at [318, 170] on img "button" at bounding box center [308, 189] width 182 height 131
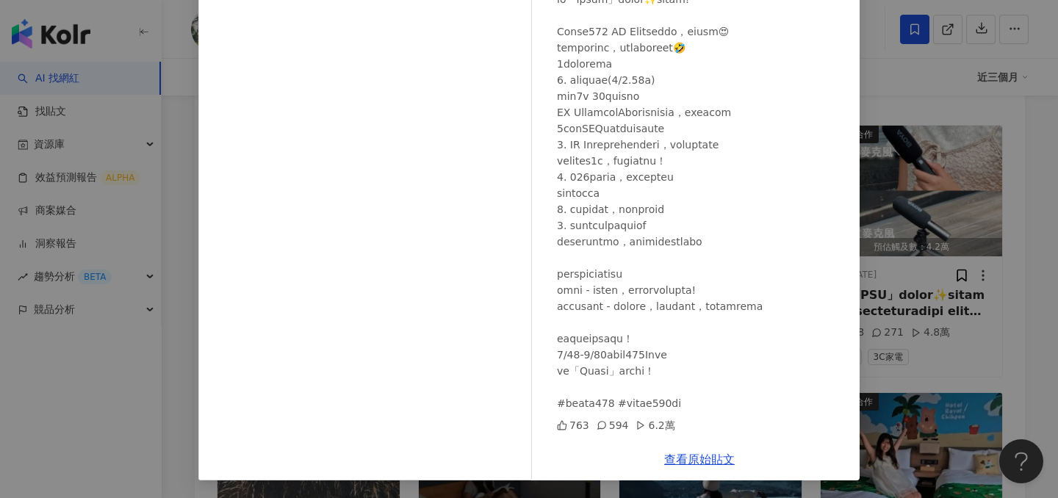
scroll to position [4609, 0]
click at [693, 459] on link "查看原始貼文" at bounding box center [699, 460] width 71 height 14
click at [918, 262] on div "[PERSON_NAME] [DATE] 763 594 6.2萬 查看原始貼文" at bounding box center [529, 249] width 1058 height 498
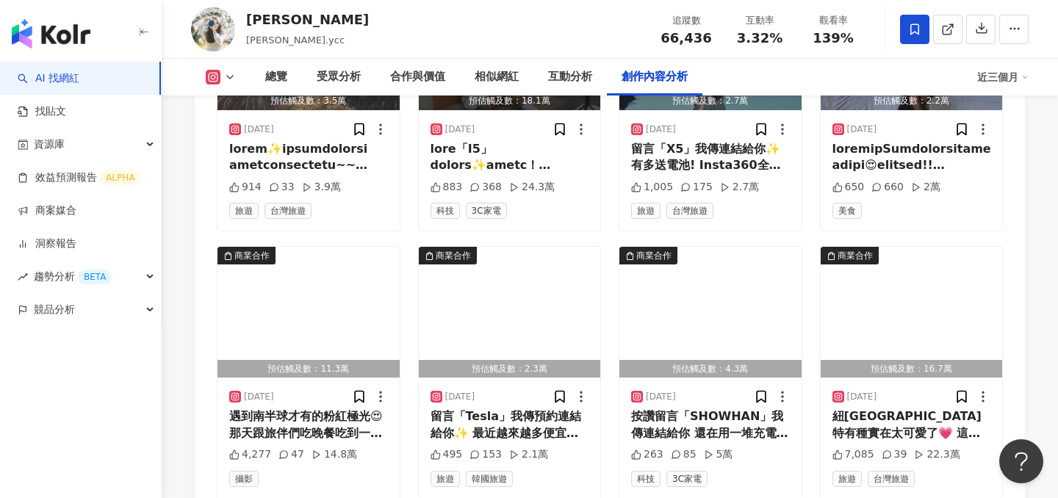
scroll to position [5213, 0]
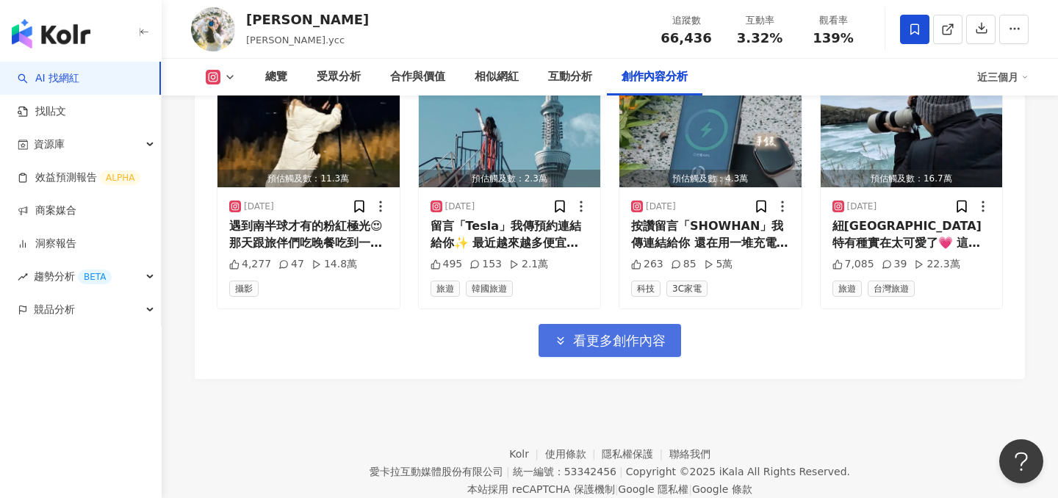
click at [636, 333] on span "看更多創作內容" at bounding box center [619, 341] width 93 height 16
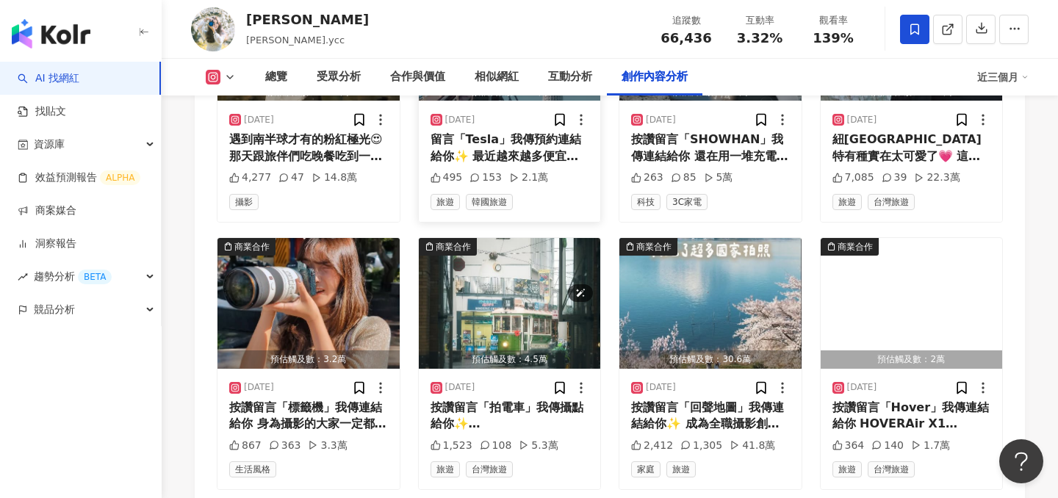
scroll to position [5440, 0]
